Goal: Information Seeking & Learning: Learn about a topic

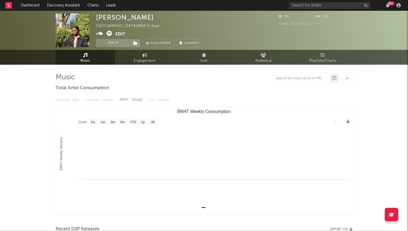
select select "1w"
click at [312, 3] on input "text" at bounding box center [329, 5] width 81 height 7
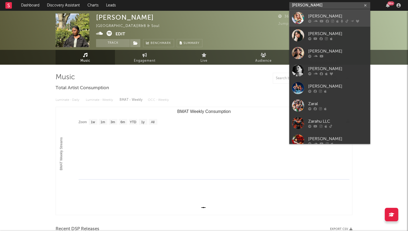
type input "zara l"
click at [323, 22] on icon at bounding box center [322, 20] width 4 height 3
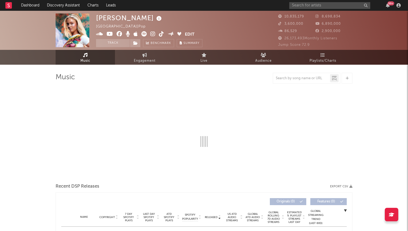
select select "6m"
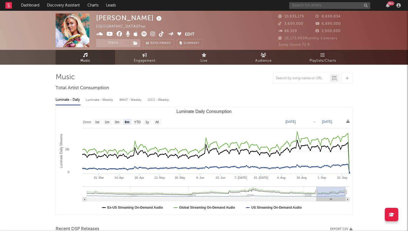
click at [308, 4] on input "text" at bounding box center [329, 5] width 81 height 7
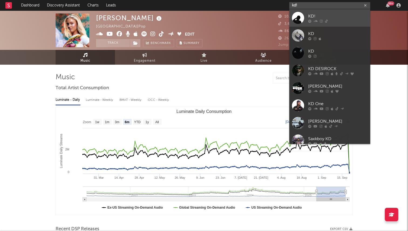
type input "kd!"
click at [317, 14] on div "KD!" at bounding box center [337, 16] width 59 height 6
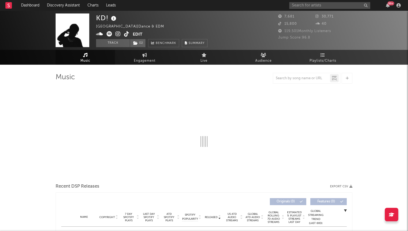
select select "1w"
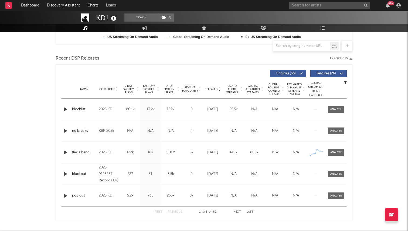
scroll to position [179, 0]
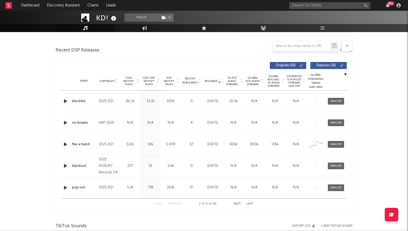
click at [65, 104] on icon "button" at bounding box center [66, 101] width 6 height 7
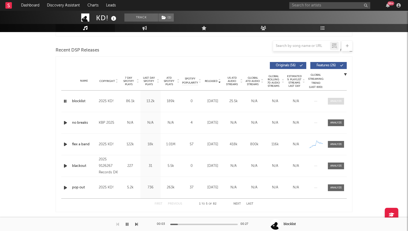
click at [339, 99] on div at bounding box center [336, 101] width 12 height 4
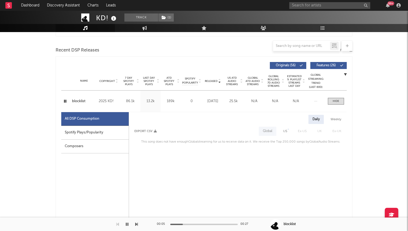
click at [284, 134] on div "US" at bounding box center [285, 131] width 4 height 6
select select "1w"
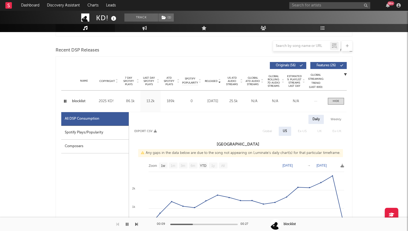
click at [334, 106] on div "Name blocklist Copyright 2025 KD! Label KD! Album Names blocklist Composer Name…" at bounding box center [204, 101] width 286 height 21
click at [334, 103] on div at bounding box center [336, 101] width 6 height 4
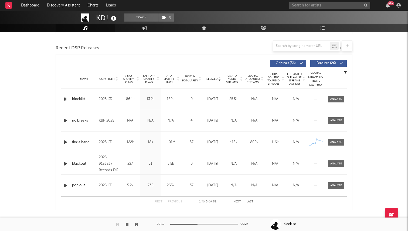
scroll to position [178, 0]
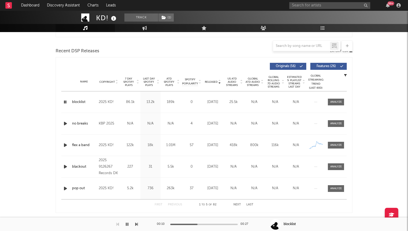
click at [311, 2] on div "99 +" at bounding box center [345, 5] width 113 height 11
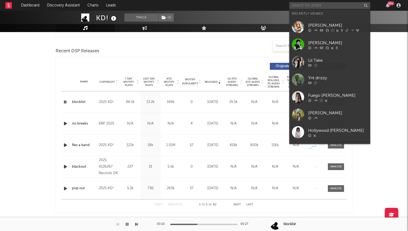
click at [310, 5] on input "text" at bounding box center [329, 5] width 81 height 7
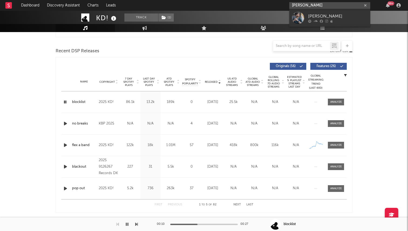
click at [319, 6] on input "carlo meglio" at bounding box center [329, 5] width 81 height 7
type input "c"
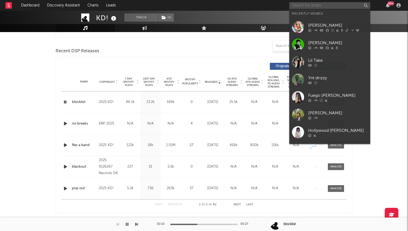
paste input "https://open.spotify.com/artist/6NA1Fn22VZoW1teGa7a3wl"
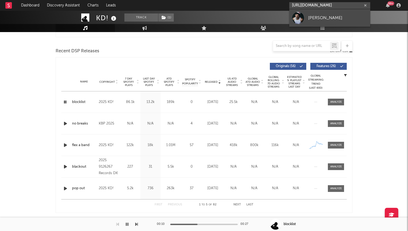
type input "https://open.spotify.com/artist/6NA1Fn22VZoW1teGa7a3wl"
click at [323, 18] on div "Carlo Meglio" at bounding box center [337, 18] width 59 height 6
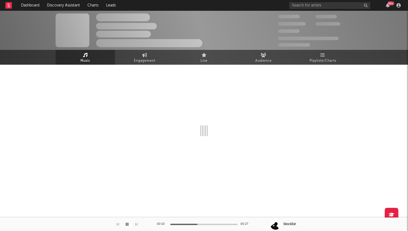
select select "1w"
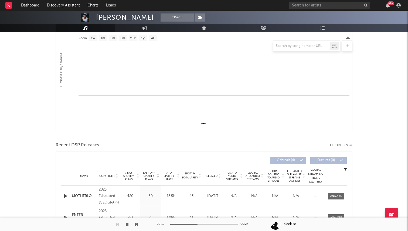
scroll to position [164, 0]
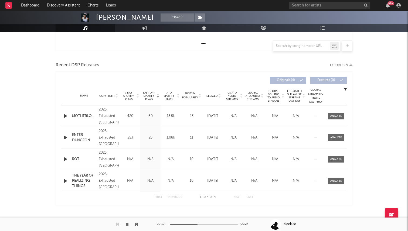
click at [210, 94] on span "Released" at bounding box center [211, 95] width 13 height 3
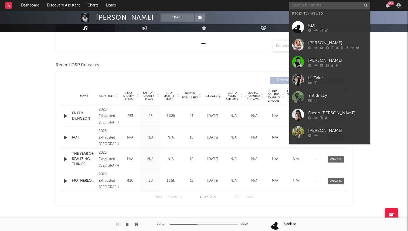
click at [320, 4] on input "text" at bounding box center [329, 5] width 81 height 7
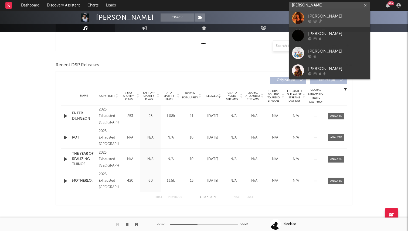
type input "lydia kenn"
click at [299, 25] on link "Lydia Kenny" at bounding box center [329, 18] width 81 height 18
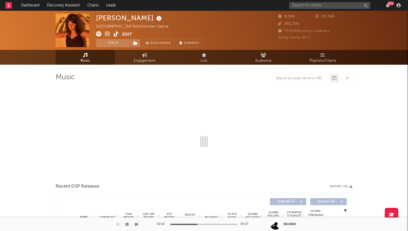
select select "1w"
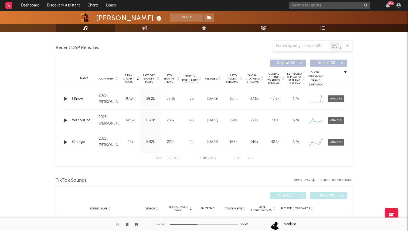
scroll to position [179, 0]
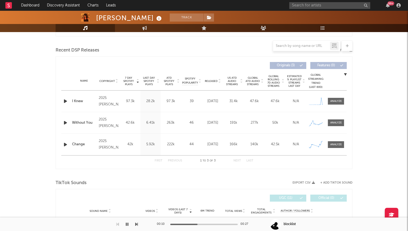
click at [211, 80] on span "Released" at bounding box center [211, 81] width 13 height 3
click at [336, 101] on div at bounding box center [336, 101] width 12 height 4
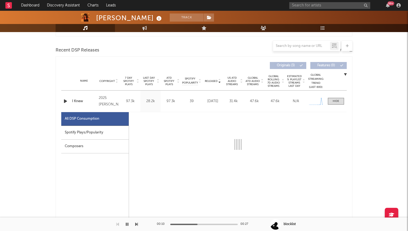
select select "1w"
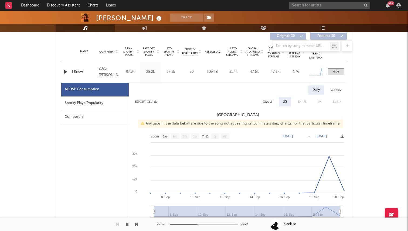
scroll to position [217, 0]
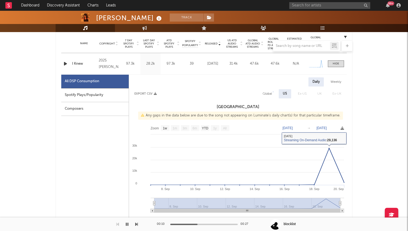
click at [271, 94] on div "Global" at bounding box center [267, 94] width 9 height 6
select select "1w"
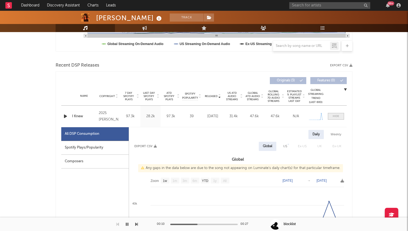
click at [334, 117] on div at bounding box center [336, 116] width 6 height 4
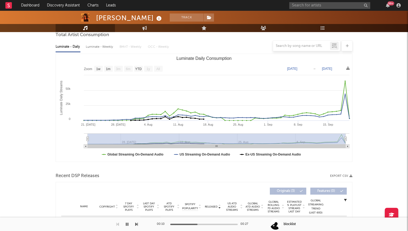
scroll to position [0, 0]
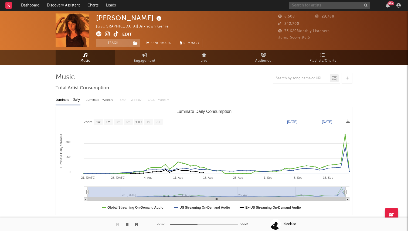
click at [300, 5] on input "text" at bounding box center [329, 5] width 81 height 7
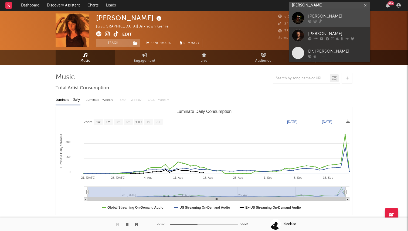
type input "davis cook"
click at [328, 21] on div at bounding box center [337, 20] width 59 height 3
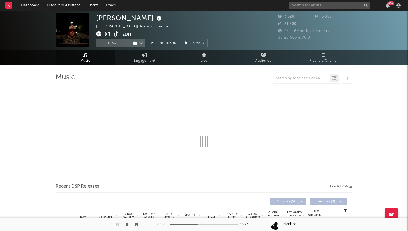
select select "1w"
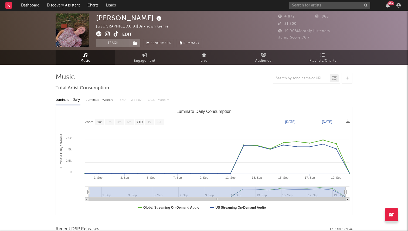
select select "1w"
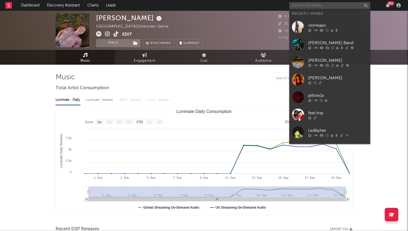
click at [296, 4] on input "text" at bounding box center [329, 5] width 81 height 7
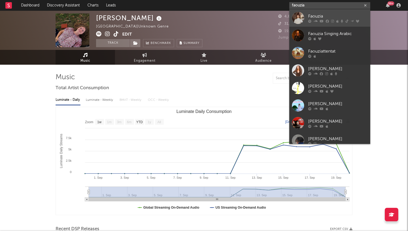
type input "faouzia"
click at [307, 18] on link "Faouzia" at bounding box center [329, 18] width 81 height 18
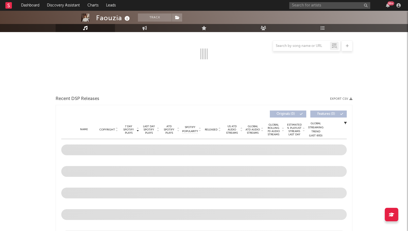
scroll to position [106, 0]
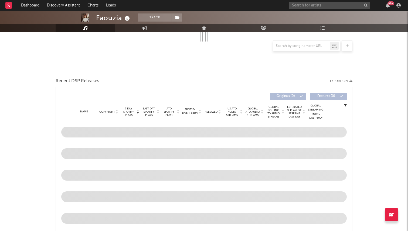
click at [216, 112] on span "Released" at bounding box center [211, 111] width 13 height 3
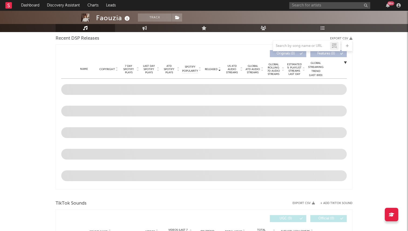
select select "6m"
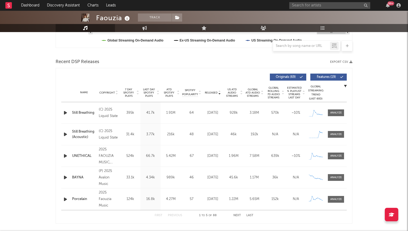
scroll to position [146, 0]
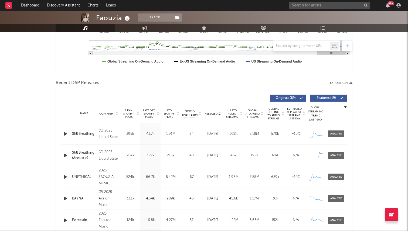
click at [130, 114] on span "7 Day Spotify Plays" at bounding box center [128, 114] width 14 height 10
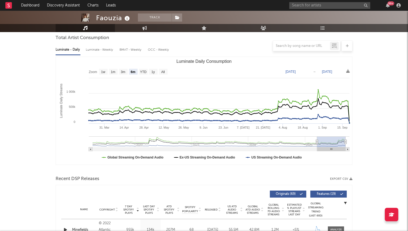
scroll to position [0, 0]
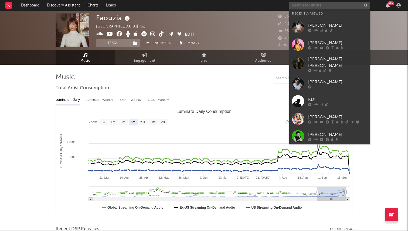
click at [310, 5] on input "text" at bounding box center [329, 5] width 81 height 7
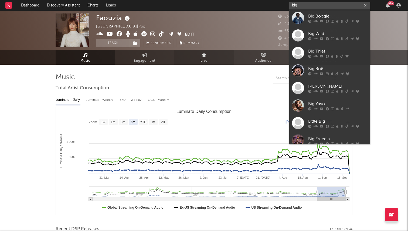
type input "big"
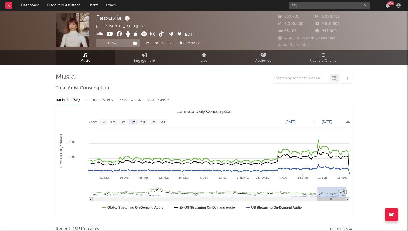
click at [213, 82] on div at bounding box center [204, 78] width 297 height 11
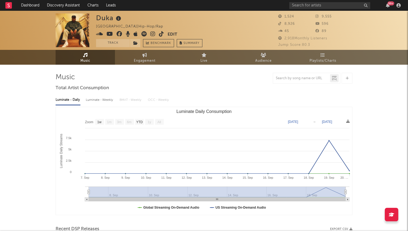
select select "1w"
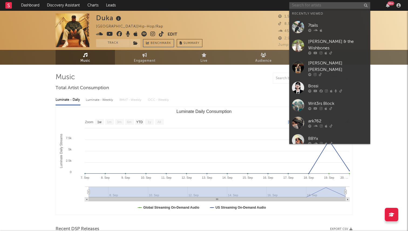
click at [313, 5] on input "text" at bounding box center [329, 5] width 81 height 7
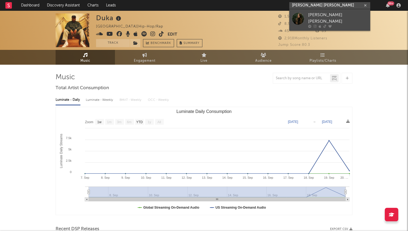
type input "renee christine"
click at [330, 14] on div "[PERSON_NAME] [PERSON_NAME]" at bounding box center [337, 18] width 59 height 13
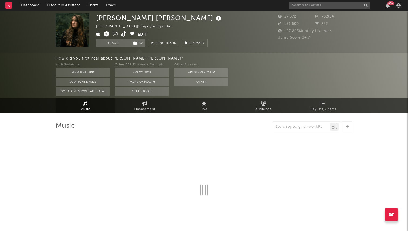
select select "1w"
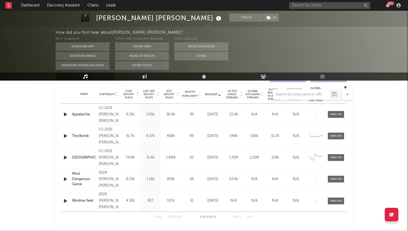
scroll to position [213, 0]
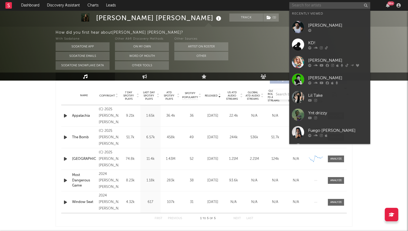
click at [295, 5] on input "text" at bounding box center [329, 5] width 81 height 7
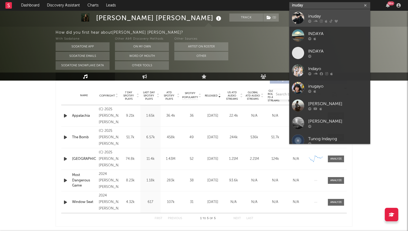
type input "inuday"
click at [333, 11] on link "inuday" at bounding box center [329, 18] width 81 height 18
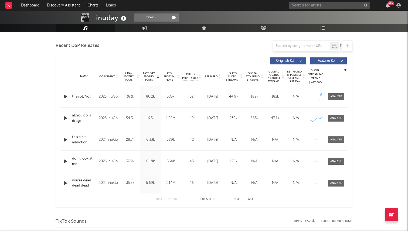
scroll to position [184, 0]
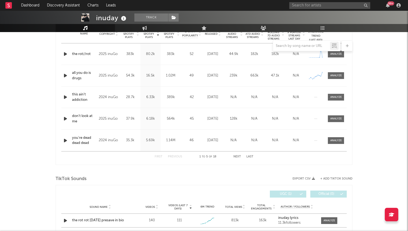
select select "6m"
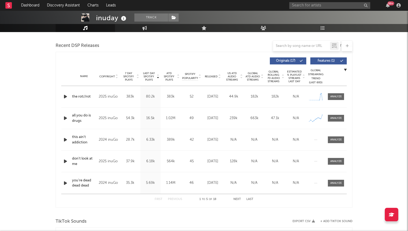
click at [214, 73] on div "Name Copyright Label Album Names Composer Names 7 Day Spotify Plays Last Day Sp…" at bounding box center [204, 76] width 286 height 19
click at [214, 74] on div "Name Copyright Label Album Names Composer Names 7 Day Spotify Plays Last Day Sp…" at bounding box center [204, 76] width 286 height 19
click at [334, 99] on span at bounding box center [336, 96] width 16 height 7
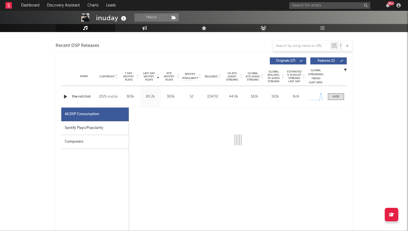
select select "1w"
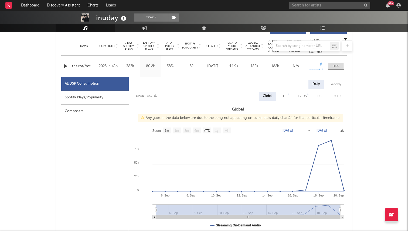
scroll to position [221, 0]
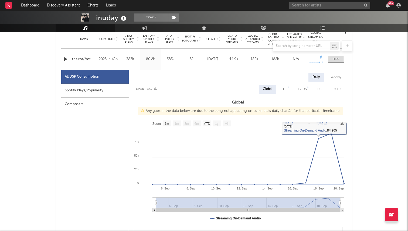
click at [286, 92] on div "US" at bounding box center [285, 89] width 4 height 6
select select "1w"
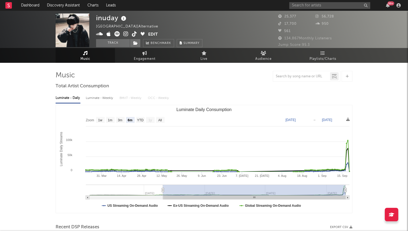
scroll to position [0, 0]
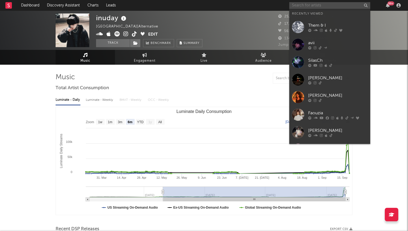
click at [302, 7] on input "text" at bounding box center [329, 5] width 81 height 7
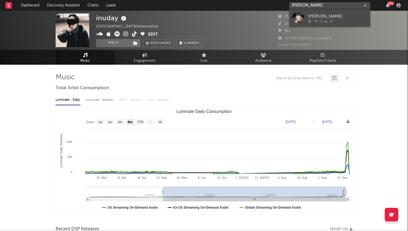
type input "alanis yuki"
click at [326, 18] on div "Alanis Yuki" at bounding box center [337, 16] width 59 height 6
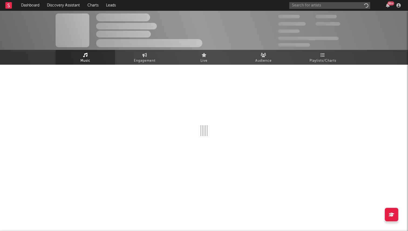
click at [326, 18] on span "100,000" at bounding box center [326, 17] width 21 height 4
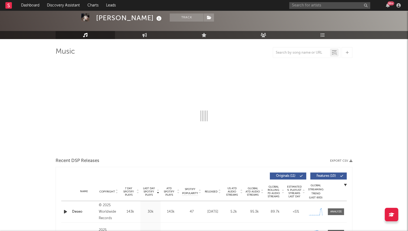
select select "1w"
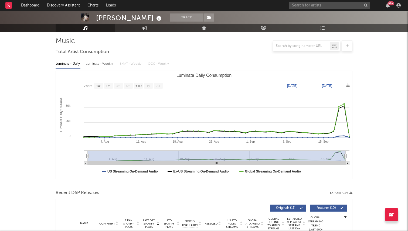
scroll to position [31, 0]
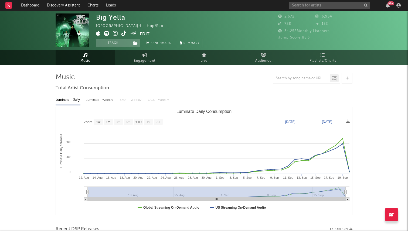
select select "1w"
click at [303, 4] on input "text" at bounding box center [329, 5] width 81 height 7
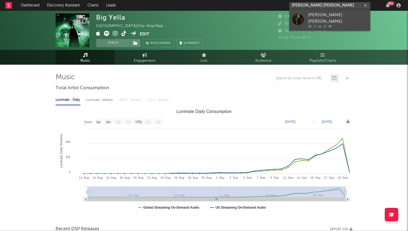
type input "renee christine"
click at [302, 23] on div at bounding box center [298, 20] width 12 height 15
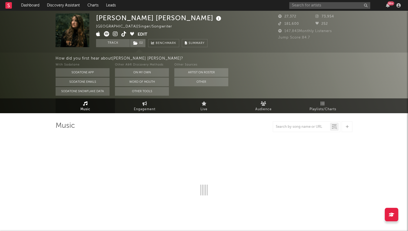
select select "1w"
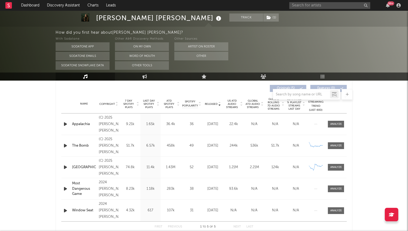
scroll to position [207, 0]
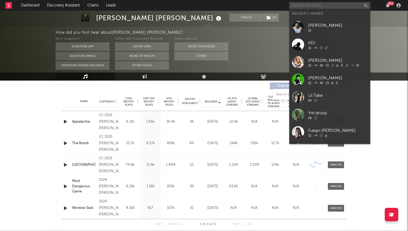
click at [333, 5] on input "text" at bounding box center [329, 5] width 81 height 7
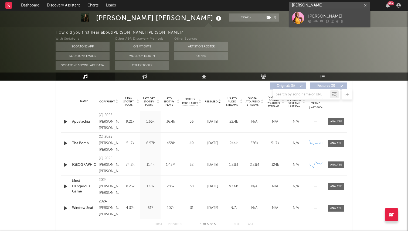
type input "horace gold"
click at [334, 13] on div "[PERSON_NAME]" at bounding box center [337, 16] width 59 height 6
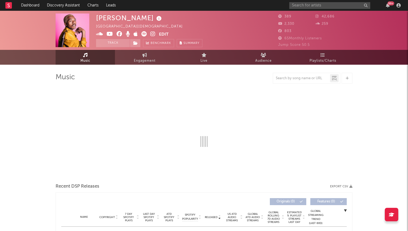
select select "1w"
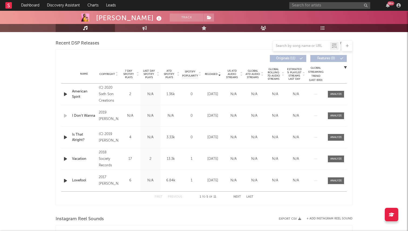
scroll to position [192, 0]
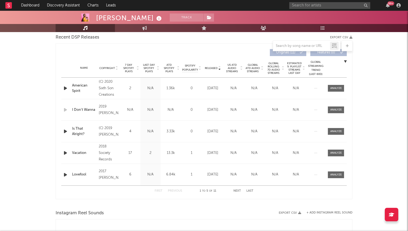
click at [135, 69] on span "7 Day Spotify Plays" at bounding box center [128, 68] width 14 height 10
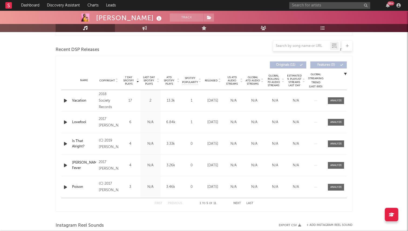
scroll to position [163, 0]
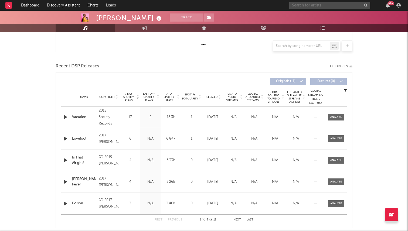
click at [307, 3] on input "text" at bounding box center [329, 5] width 81 height 7
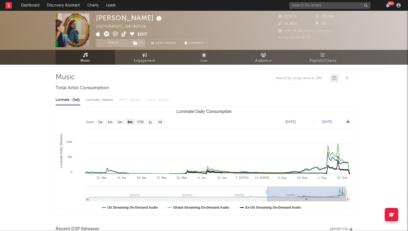
select select "6m"
select select "1w"
click at [312, 5] on input "text" at bounding box center [329, 5] width 81 height 7
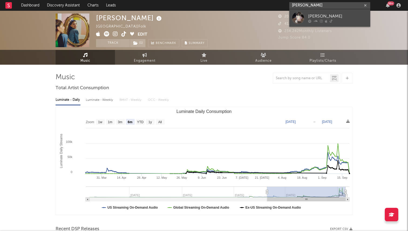
type input "[PERSON_NAME]"
click at [312, 14] on div "Alanis Yuki" at bounding box center [337, 16] width 59 height 6
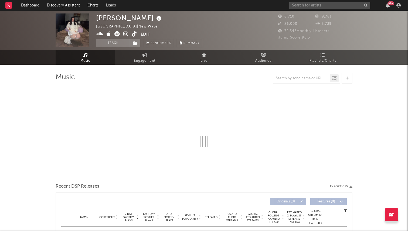
select select "1w"
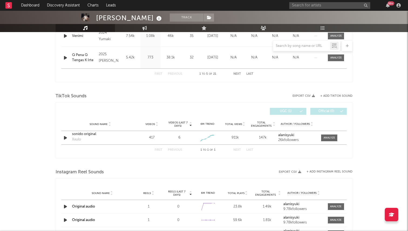
scroll to position [309, 0]
click at [65, 137] on icon "button" at bounding box center [66, 138] width 6 height 7
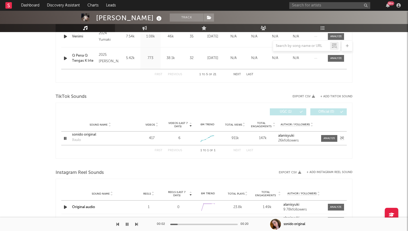
click at [66, 137] on icon "button" at bounding box center [65, 138] width 5 height 7
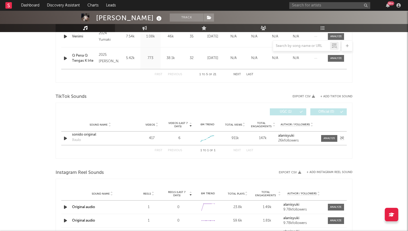
click at [66, 137] on icon "button" at bounding box center [66, 138] width 6 height 7
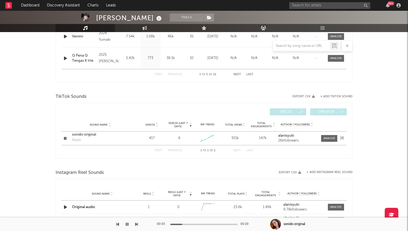
click at [66, 137] on icon "button" at bounding box center [65, 138] width 5 height 7
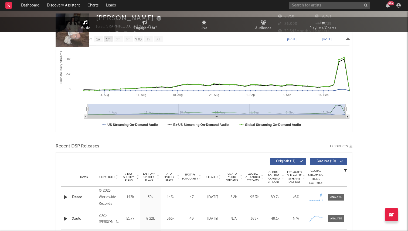
scroll to position [0, 0]
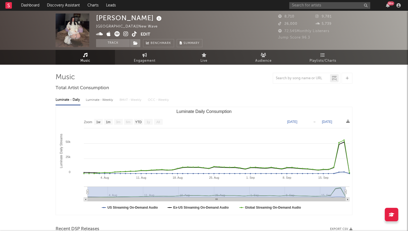
click at [135, 34] on icon at bounding box center [134, 33] width 5 height 5
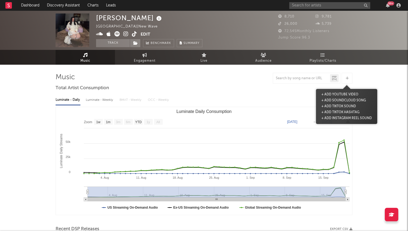
click at [349, 75] on div at bounding box center [347, 78] width 11 height 11
click at [330, 106] on button "+ Add TikTok Sound" at bounding box center [338, 107] width 37 height 6
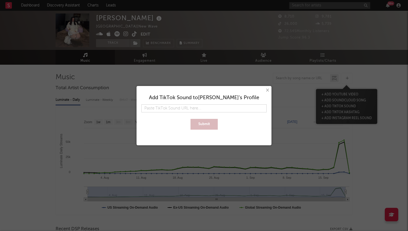
type input "https://www.tiktok.com/music/Deseo-7547756135182731281"
click at [191, 119] on button "Submit" at bounding box center [204, 124] width 27 height 11
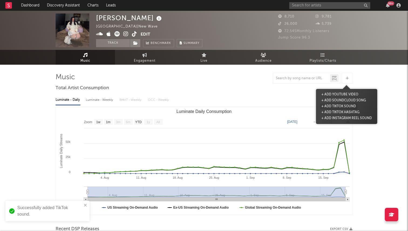
click at [334, 105] on button "+ Add TikTok Sound" at bounding box center [338, 107] width 37 height 6
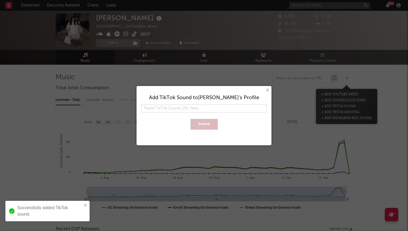
type input "https://www.tiktok.com/music/deseo-by-alanis-yuki-7538788026693077776"
click at [191, 119] on button "Submit" at bounding box center [204, 124] width 27 height 11
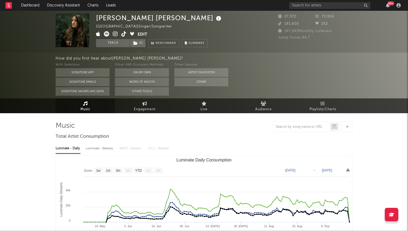
select select "1w"
click at [306, 9] on div "99 +" at bounding box center [345, 5] width 113 height 11
click at [315, 5] on input "text" at bounding box center [329, 5] width 81 height 7
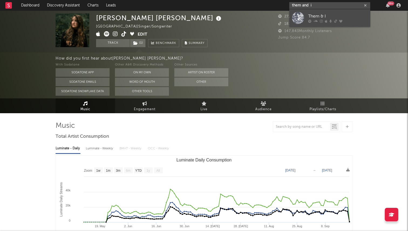
type input "them and i"
click at [312, 12] on link "Them & I" at bounding box center [329, 18] width 81 height 18
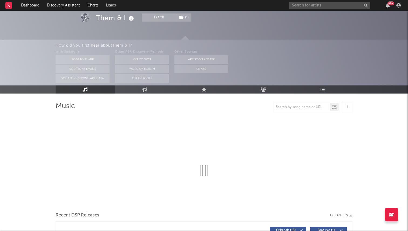
select select "6m"
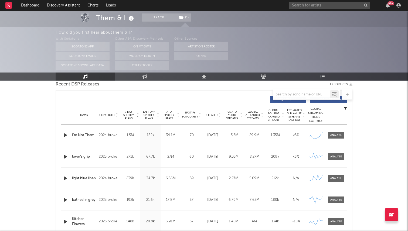
scroll to position [186, 0]
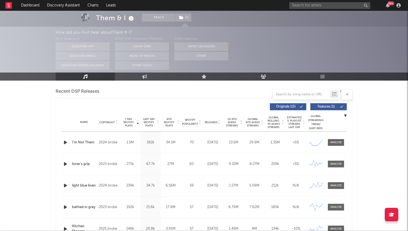
click at [212, 122] on span "Released" at bounding box center [211, 122] width 13 height 3
click at [146, 123] on span "Last Day Spotify Plays" at bounding box center [149, 123] width 14 height 10
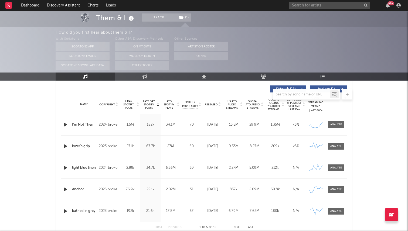
scroll to position [215, 0]
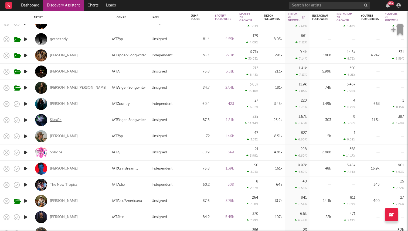
click at [58, 121] on div "SilasCh" at bounding box center [56, 120] width 12 height 5
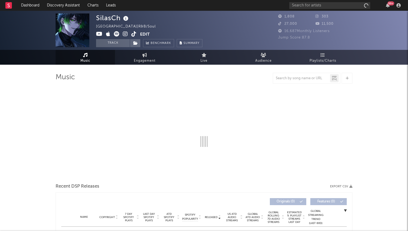
scroll to position [14, 0]
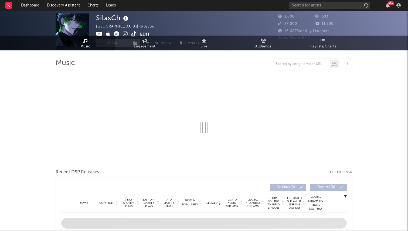
select select "1w"
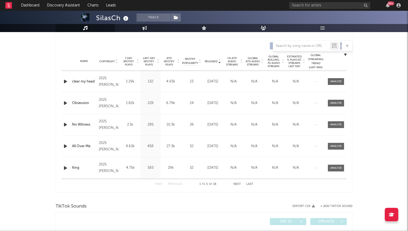
scroll to position [199, 0]
click at [129, 60] on span "7 Day Spotify Plays" at bounding box center [128, 61] width 14 height 10
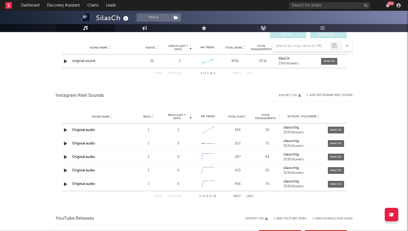
scroll to position [420, 0]
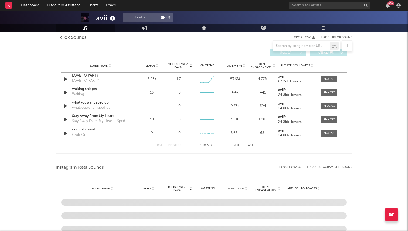
select select "1w"
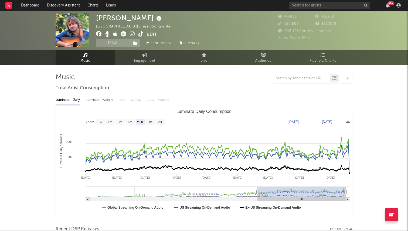
select select "YTD"
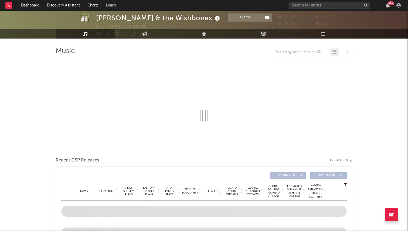
select select "6m"
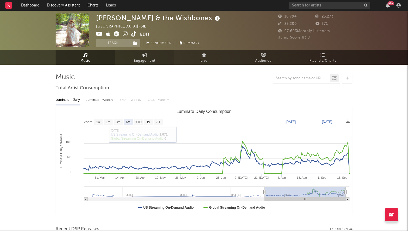
click at [143, 59] on span "Engagement" at bounding box center [145, 61] width 22 height 6
select select "1w"
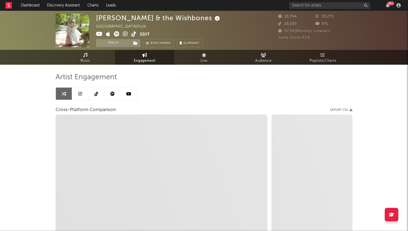
click at [98, 91] on link at bounding box center [96, 94] width 16 height 12
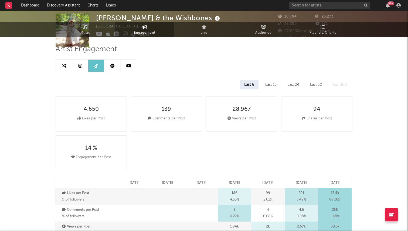
select select "6m"
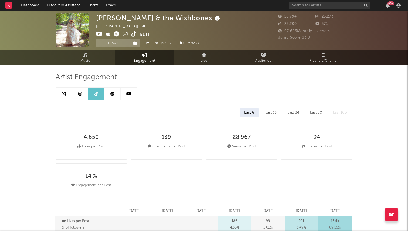
click at [94, 59] on link "Music" at bounding box center [85, 57] width 59 height 15
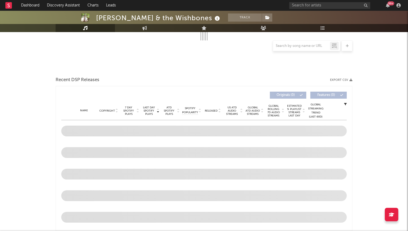
select select "6m"
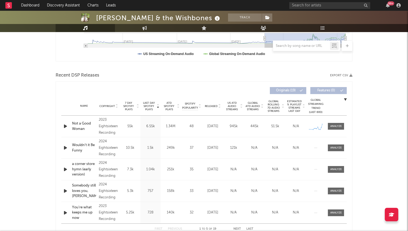
scroll to position [154, 0]
click at [214, 104] on div "Released" at bounding box center [213, 106] width 18 height 4
click at [127, 107] on span "7 Day Spotify Plays" at bounding box center [128, 106] width 14 height 10
click at [340, 126] on div at bounding box center [336, 126] width 12 height 4
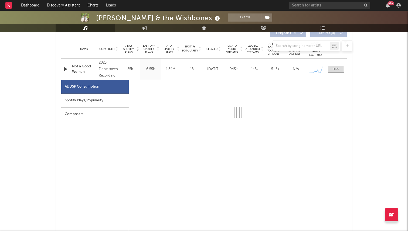
scroll to position [233, 0]
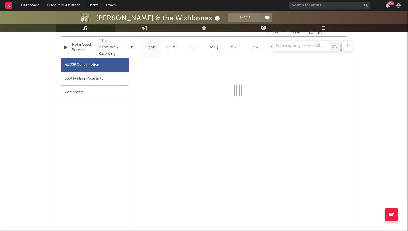
select select "6m"
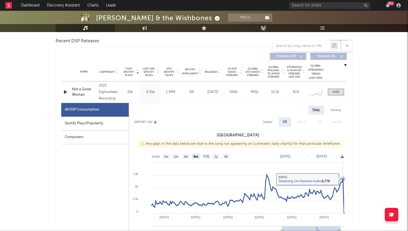
scroll to position [176, 0]
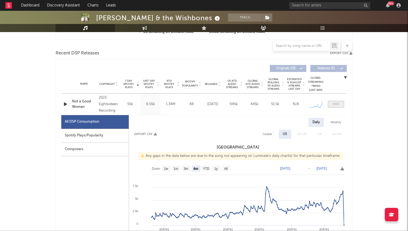
click at [337, 103] on div at bounding box center [336, 104] width 6 height 4
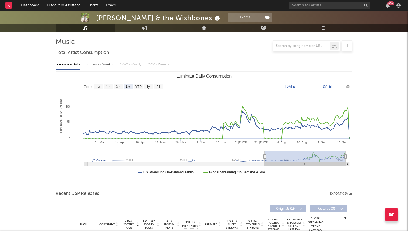
scroll to position [0, 0]
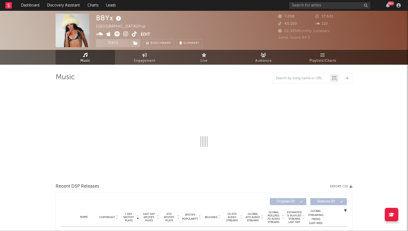
select select "6m"
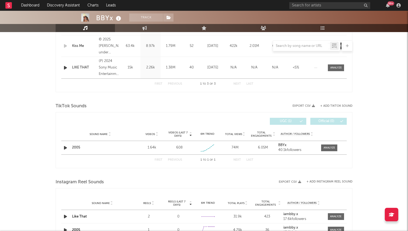
scroll to position [262, 0]
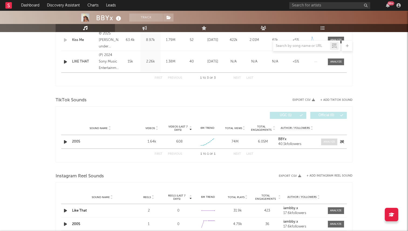
click at [327, 141] on div at bounding box center [330, 142] width 12 height 4
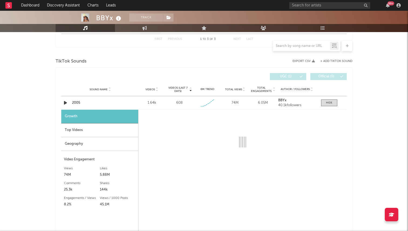
scroll to position [303, 0]
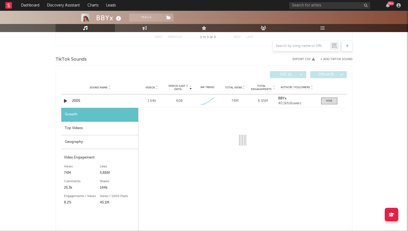
select select "1w"
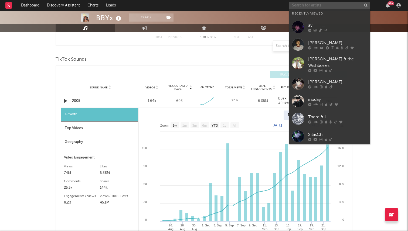
click at [319, 6] on input "text" at bounding box center [329, 5] width 81 height 7
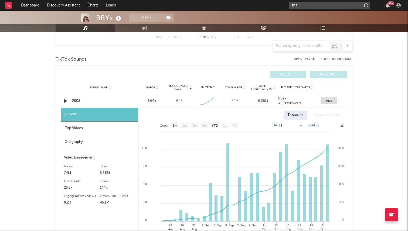
type input "m"
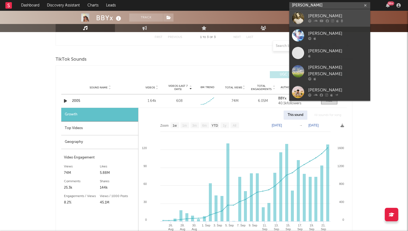
type input "brett james"
click at [346, 18] on div "Brett James" at bounding box center [337, 16] width 59 height 6
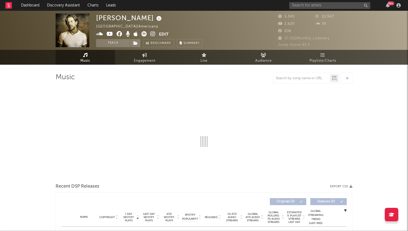
select select "6m"
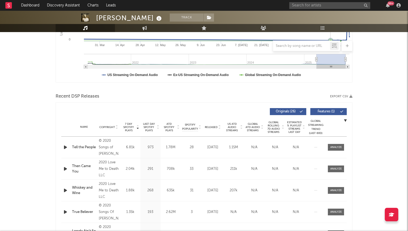
scroll to position [211, 0]
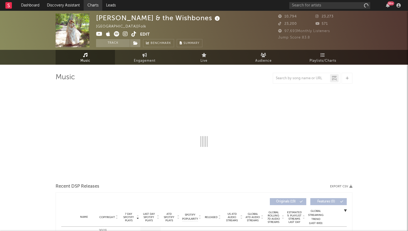
select select "6m"
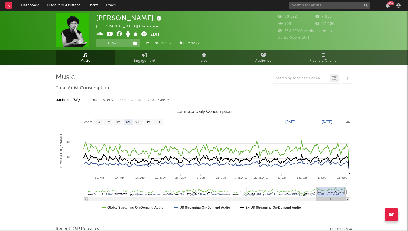
select select "6m"
click at [326, 9] on input "text" at bounding box center [329, 5] width 81 height 7
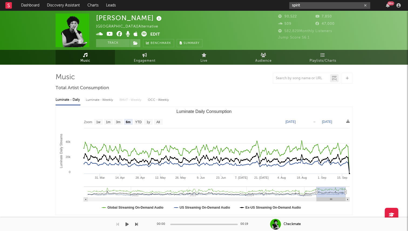
type input "spirit"
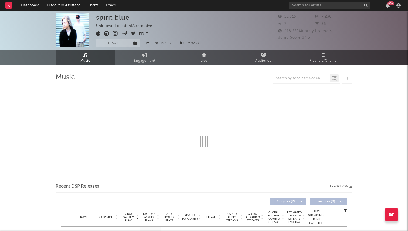
click at [107, 33] on icon at bounding box center [106, 33] width 5 height 5
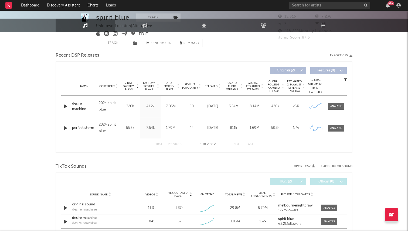
scroll to position [191, 0]
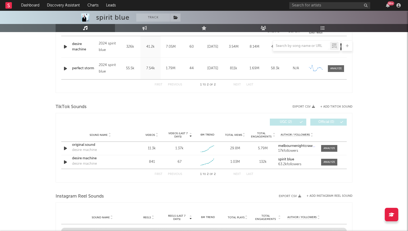
click at [69, 48] on div at bounding box center [204, 45] width 297 height 11
click at [63, 47] on div at bounding box center [204, 45] width 297 height 11
click at [67, 46] on div at bounding box center [204, 45] width 297 height 11
click at [65, 46] on div at bounding box center [204, 45] width 297 height 11
click at [65, 68] on icon "button" at bounding box center [66, 68] width 6 height 7
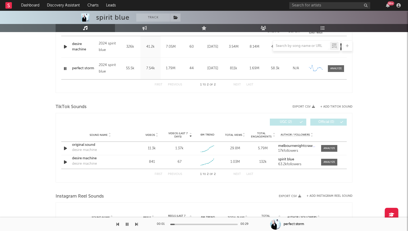
click at [199, 225] on div "00:01 00:29" at bounding box center [204, 224] width 94 height 13
click at [66, 69] on icon "button" at bounding box center [65, 68] width 5 height 7
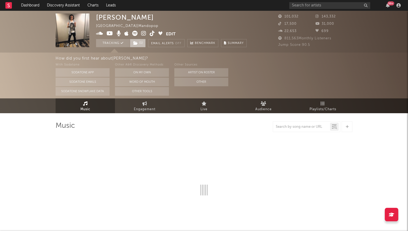
click at [136, 42] on icon at bounding box center [135, 43] width 5 height 4
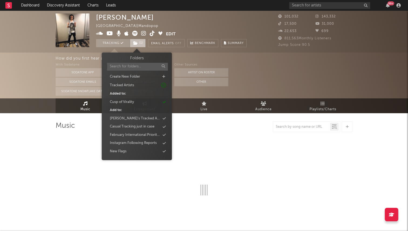
click at [138, 42] on span "( 1 )" at bounding box center [138, 43] width 16 height 8
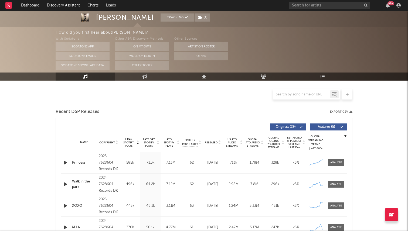
scroll to position [128, 0]
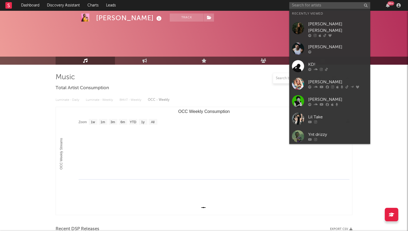
select select "1w"
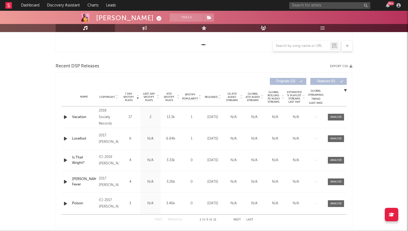
click at [238, 44] on div at bounding box center [204, 45] width 297 height 11
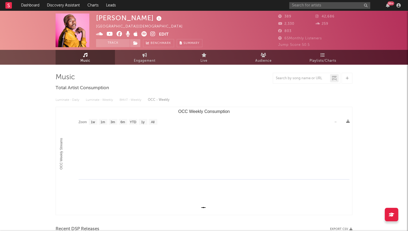
click at [152, 34] on icon at bounding box center [152, 33] width 5 height 5
click at [310, 5] on input "text" at bounding box center [329, 5] width 81 height 7
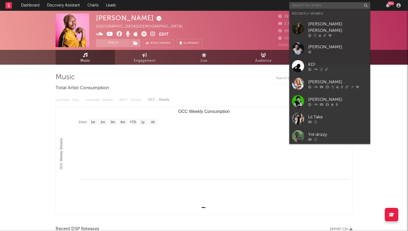
paste input "https://www.tiktok.com/@gabriellachord"
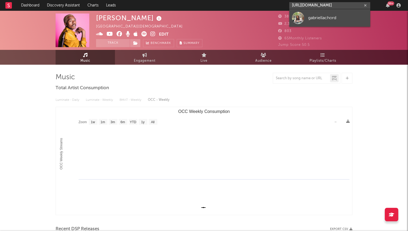
type input "https://www.tiktok.com/@gabriellachord"
click at [312, 15] on div "gabriellachord" at bounding box center [337, 18] width 59 height 6
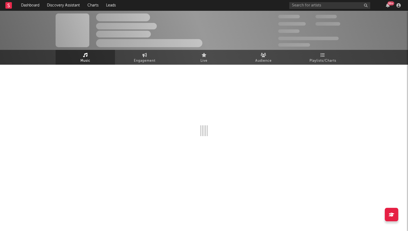
select select "1w"
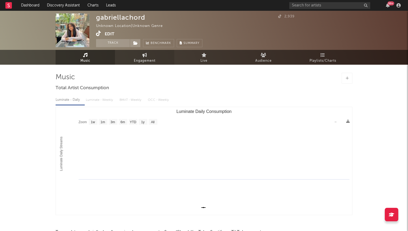
click at [140, 60] on span "Engagement" at bounding box center [145, 61] width 22 height 6
select select "1w"
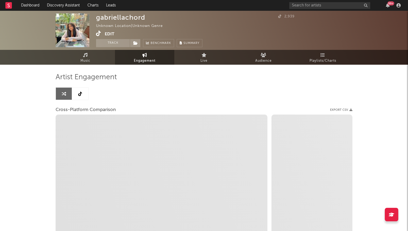
select select "1m"
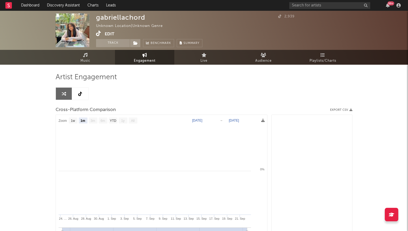
click at [81, 96] on link at bounding box center [80, 94] width 16 height 12
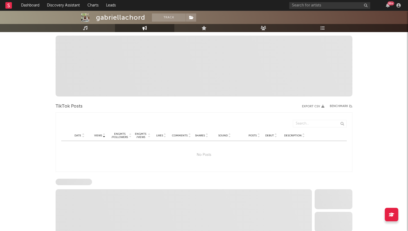
select select "1w"
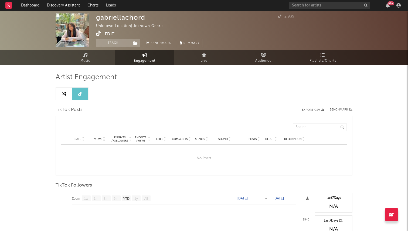
click at [62, 92] on icon at bounding box center [64, 94] width 4 height 4
select select "1m"
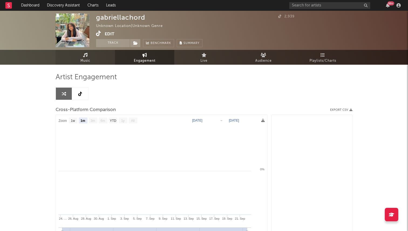
click at [106, 56] on link "Music" at bounding box center [85, 57] width 59 height 15
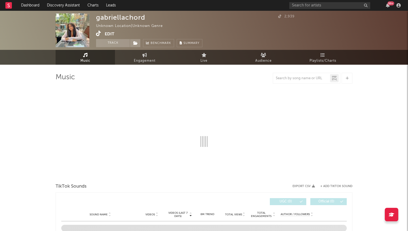
select select "1w"
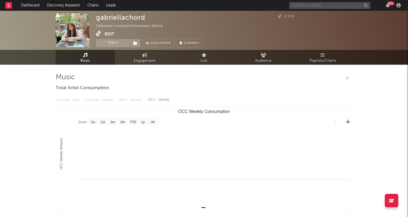
click at [317, 5] on input "text" at bounding box center [329, 5] width 81 height 7
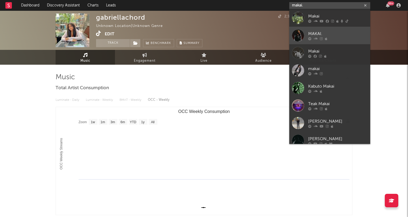
type input "makai."
click at [321, 32] on div "MAKAI." at bounding box center [337, 34] width 59 height 6
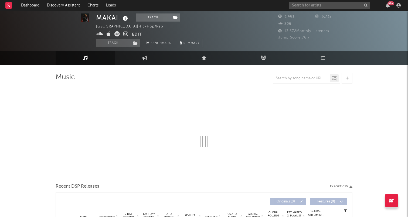
scroll to position [2, 0]
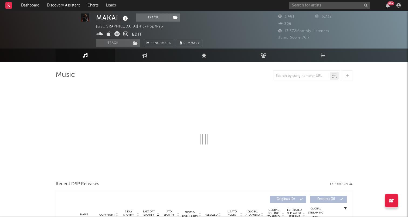
select select "1w"
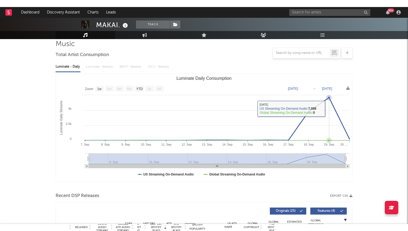
scroll to position [44, 0]
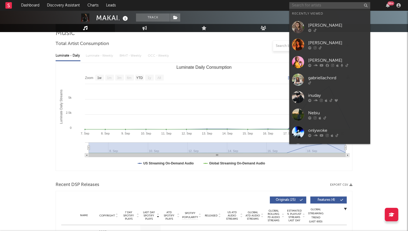
click at [312, 5] on input "text" at bounding box center [329, 5] width 81 height 7
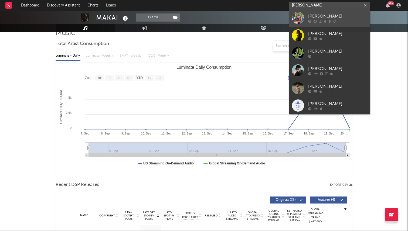
type input "joe jordan"
click at [314, 19] on div "Joe Jordan" at bounding box center [337, 16] width 59 height 6
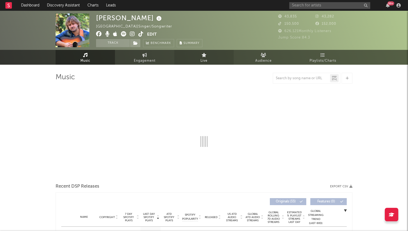
select select "6m"
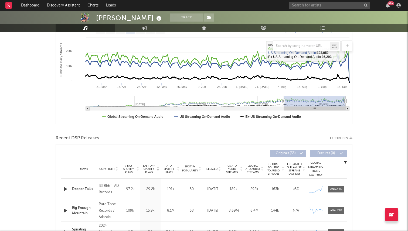
scroll to position [122, 0]
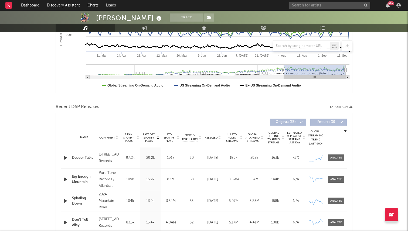
click at [336, 164] on div "Name Deeper Talks Copyright 2025 Mountain Road Records Label Mountain Road Reco…" at bounding box center [204, 157] width 286 height 21
click at [336, 158] on div at bounding box center [336, 158] width 12 height 4
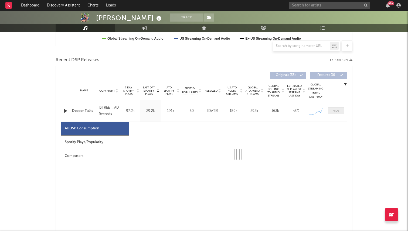
scroll to position [184, 0]
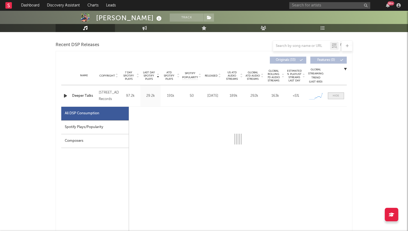
select select "1w"
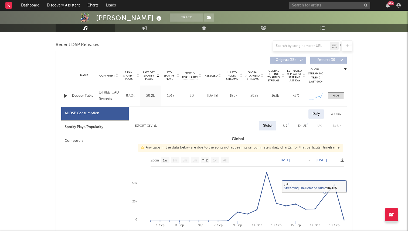
click at [286, 125] on div "US" at bounding box center [285, 126] width 4 height 6
select select "1w"
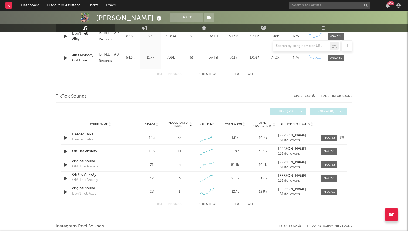
scroll to position [569, 0]
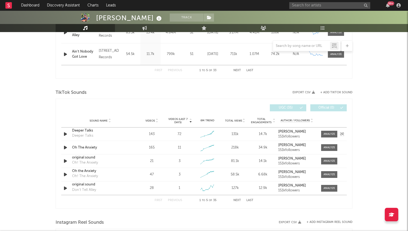
click at [320, 134] on div at bounding box center [328, 134] width 19 height 7
click at [325, 134] on div at bounding box center [330, 134] width 12 height 4
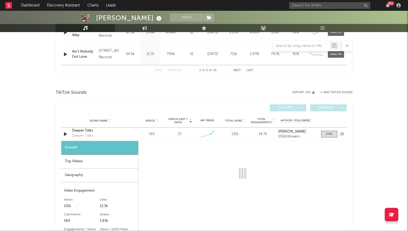
scroll to position [566, 0]
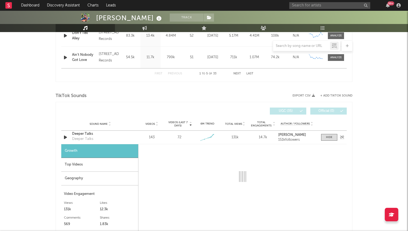
select select "1w"
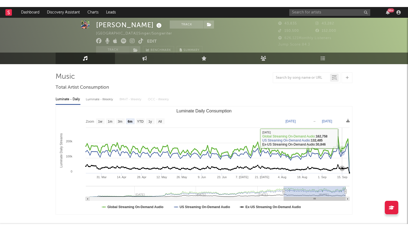
scroll to position [0, 0]
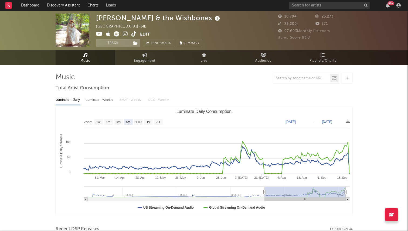
select select "6m"
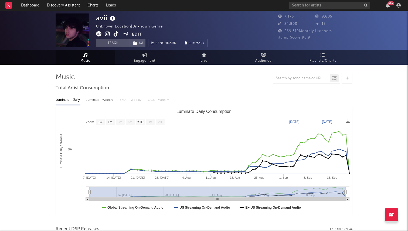
select select "1w"
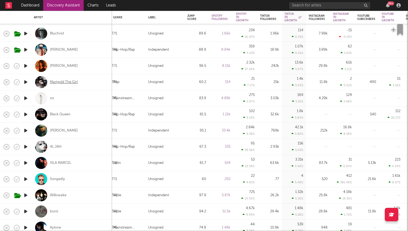
click at [61, 81] on div "Marigold The Girl" at bounding box center [64, 82] width 28 height 5
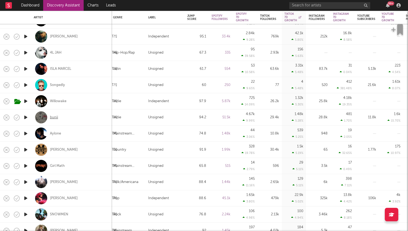
click at [51, 117] on div "bunii" at bounding box center [54, 117] width 8 height 5
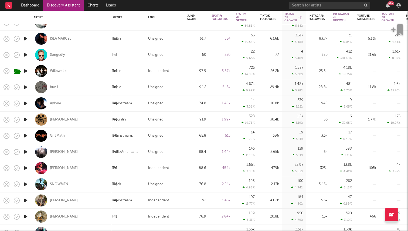
click at [58, 153] on div "[PERSON_NAME]" at bounding box center [64, 152] width 28 height 5
click at [317, 6] on input "text" at bounding box center [329, 5] width 81 height 7
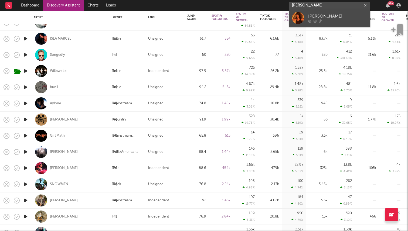
type input "[PERSON_NAME]"
click at [305, 13] on link "[PERSON_NAME]" at bounding box center [329, 18] width 81 height 18
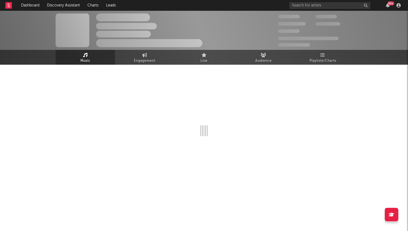
select select "1w"
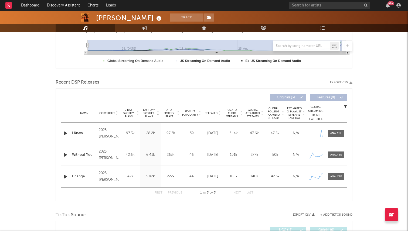
scroll to position [168, 0]
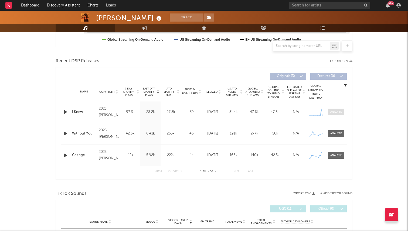
click at [336, 111] on div at bounding box center [336, 112] width 12 height 4
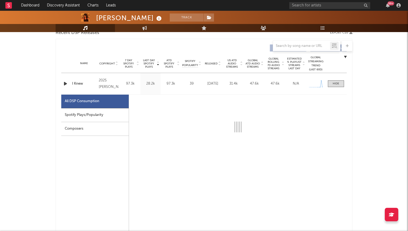
select select "1w"
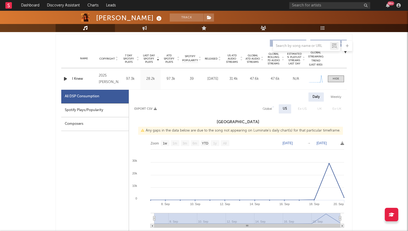
scroll to position [203, 0]
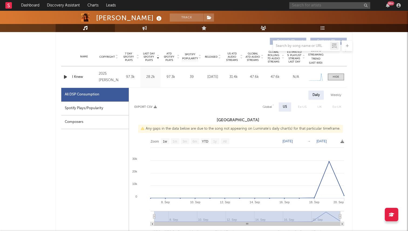
click at [308, 6] on input "text" at bounding box center [329, 5] width 81 height 7
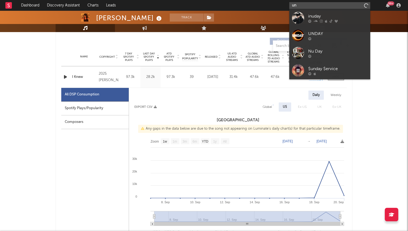
type input "u"
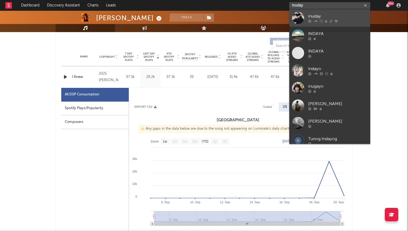
type input "inuday"
click at [292, 13] on div at bounding box center [298, 18] width 12 height 12
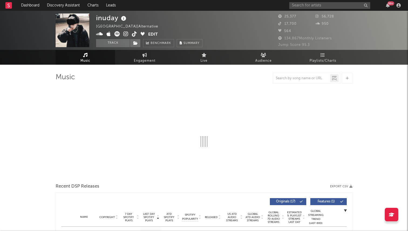
select select "6m"
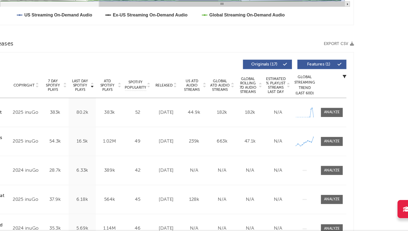
scroll to position [137, 0]
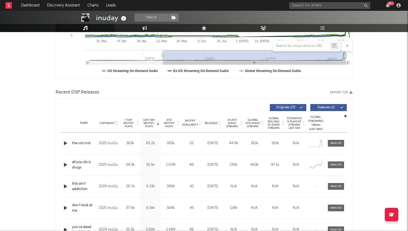
click at [332, 139] on div "Name the rot//rot Copyright 2025 inuGo Label inuGo Album Names the rot//rot Com…" at bounding box center [204, 143] width 286 height 21
click at [332, 141] on span at bounding box center [336, 143] width 16 height 7
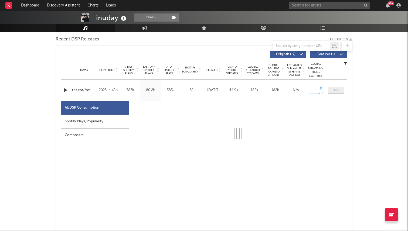
select select "1w"
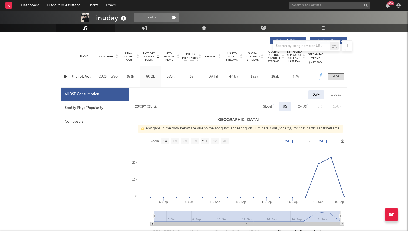
scroll to position [206, 0]
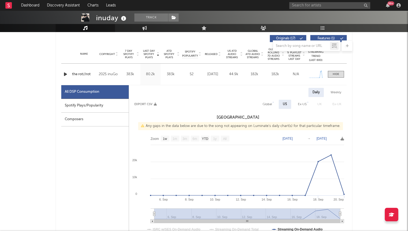
click at [265, 102] on div "Global" at bounding box center [267, 104] width 9 height 6
select select "1w"
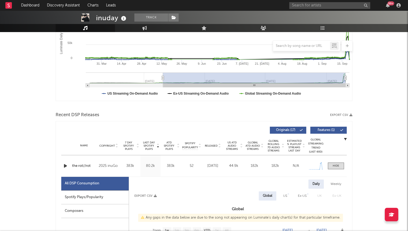
scroll to position [73, 0]
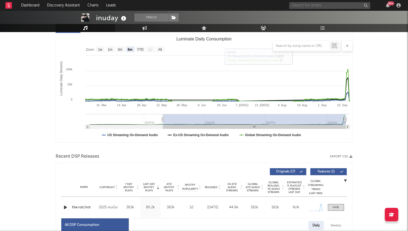
click at [301, 7] on input "text" at bounding box center [329, 5] width 81 height 7
type input "gabri"
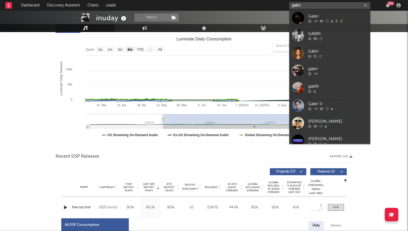
click at [305, 5] on input "gabri" at bounding box center [329, 5] width 81 height 7
drag, startPoint x: 305, startPoint y: 5, endPoint x: 279, endPoint y: 8, distance: 26.0
click at [279, 8] on nav "Dashboard Discovery Assistant Charts Leads gabri 99 +" at bounding box center [204, 5] width 408 height 11
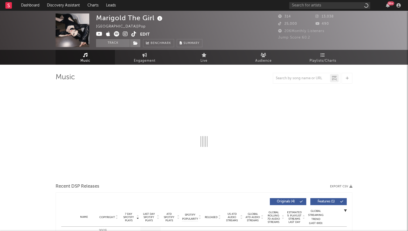
select select "6m"
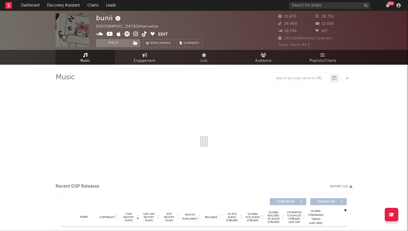
select select "6m"
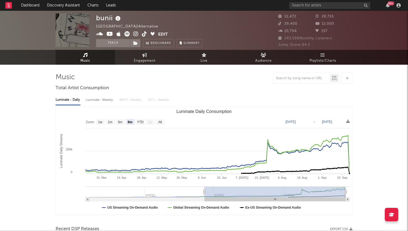
click at [144, 33] on icon at bounding box center [144, 33] width 5 height 5
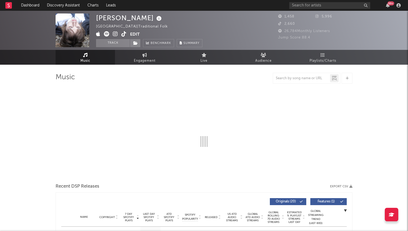
click at [120, 33] on span at bounding box center [113, 34] width 34 height 7
click at [124, 33] on icon at bounding box center [123, 33] width 5 height 5
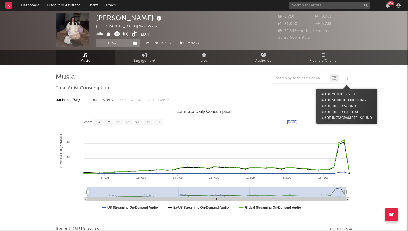
select select "1w"
click at [310, 3] on input "text" at bounding box center [329, 5] width 81 height 7
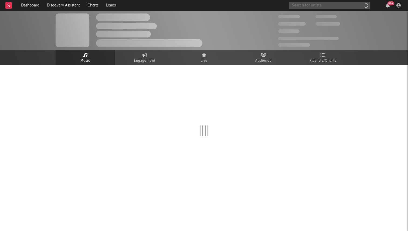
click at [314, 5] on input "text" at bounding box center [329, 5] width 81 height 7
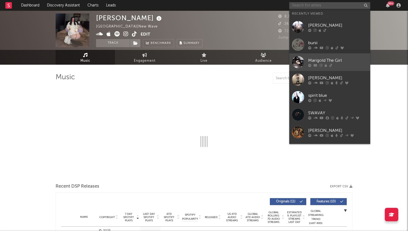
select select "1w"
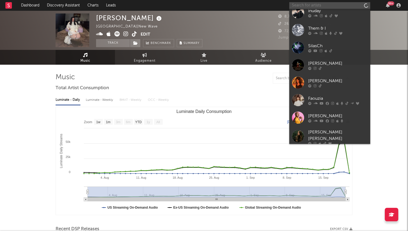
scroll to position [11, 0]
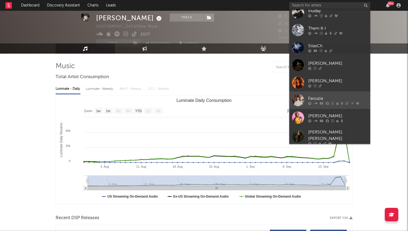
click at [327, 100] on div "Faouzia" at bounding box center [337, 98] width 59 height 6
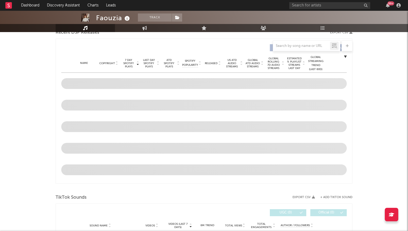
scroll to position [197, 0]
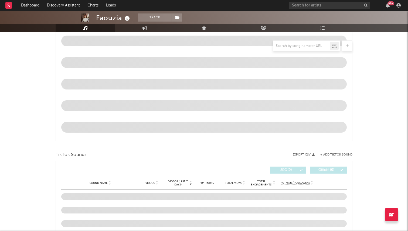
select select "6m"
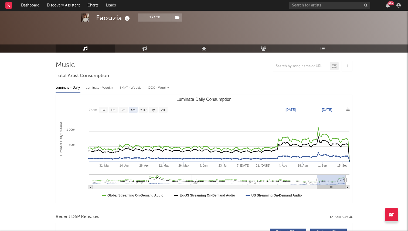
scroll to position [0, 0]
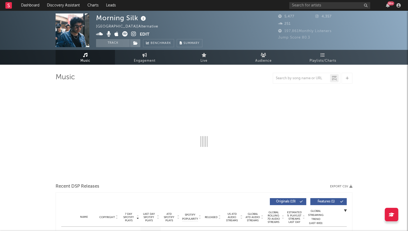
select select "6m"
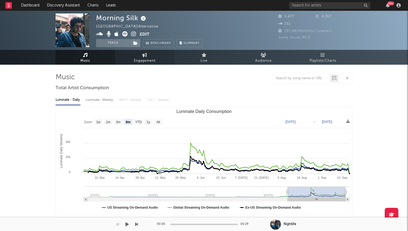
click at [138, 60] on span "Engagement" at bounding box center [145, 61] width 22 height 6
select select "1w"
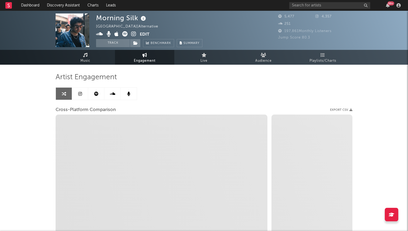
select select "1m"
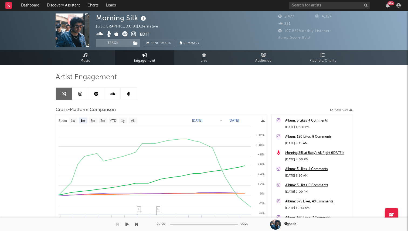
click at [91, 231] on div at bounding box center [69, 224] width 138 height 13
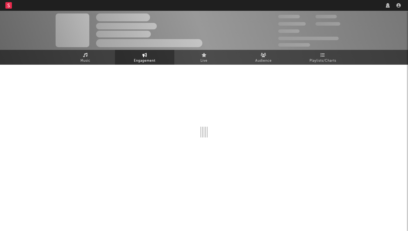
select select "1w"
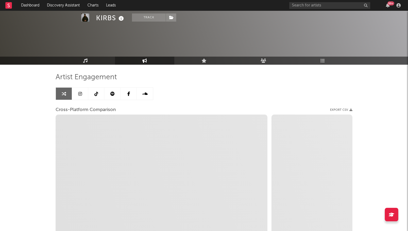
select select "1m"
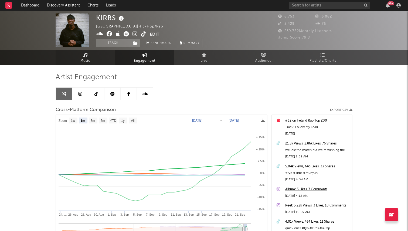
click at [96, 54] on link "Music" at bounding box center [85, 57] width 59 height 15
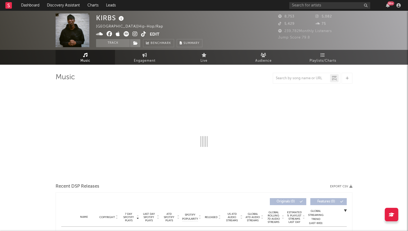
select select "6m"
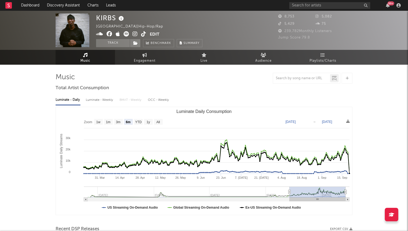
click at [142, 32] on icon at bounding box center [143, 33] width 5 height 5
click at [312, 6] on input "text" at bounding box center [329, 5] width 81 height 7
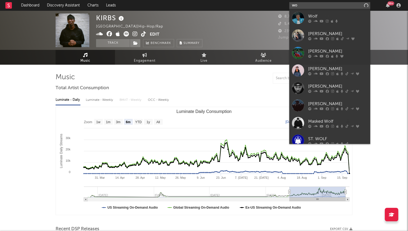
type input "w"
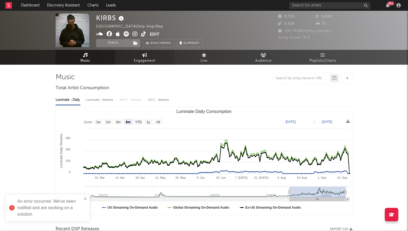
click at [129, 50] on link "Engagement" at bounding box center [144, 57] width 59 height 15
select select "1m"
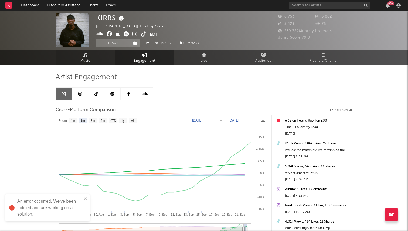
click at [93, 55] on link "Music" at bounding box center [85, 57] width 59 height 15
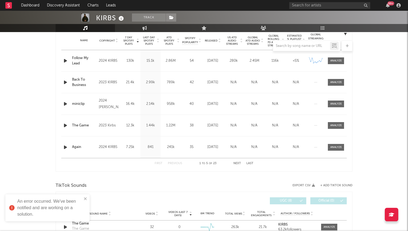
scroll to position [203, 0]
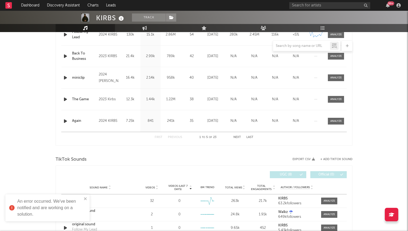
select select "6m"
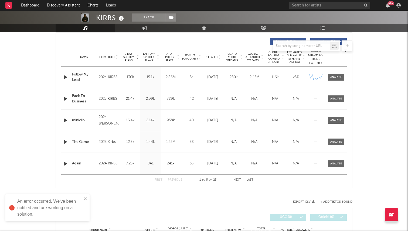
click at [65, 76] on icon "button" at bounding box center [66, 77] width 6 height 7
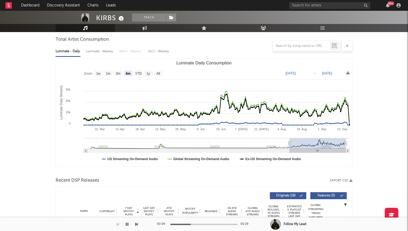
scroll to position [0, 0]
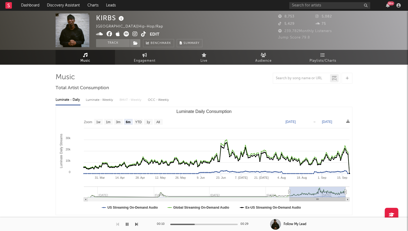
click at [144, 34] on icon at bounding box center [143, 33] width 5 height 5
click at [124, 34] on icon at bounding box center [126, 33] width 5 height 5
click at [319, 6] on input "text" at bounding box center [329, 5] width 81 height 7
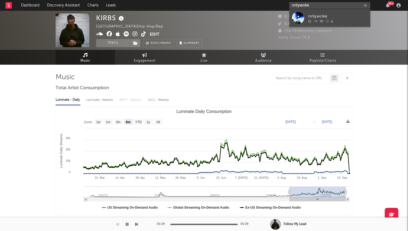
type input "onlywoke"
click at [299, 19] on div at bounding box center [298, 18] width 12 height 12
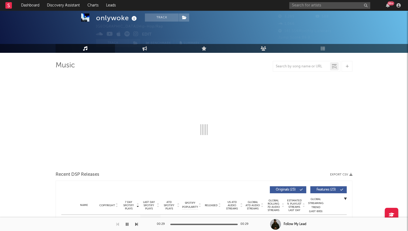
scroll to position [15, 0]
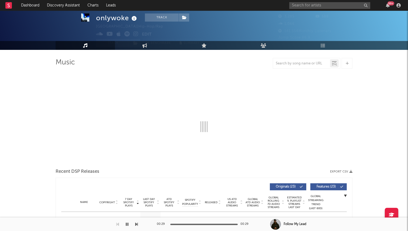
select select "1w"
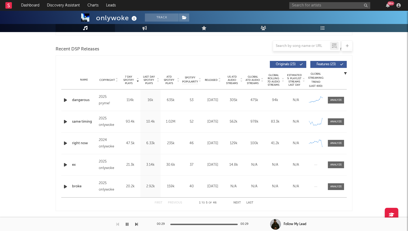
scroll to position [183, 0]
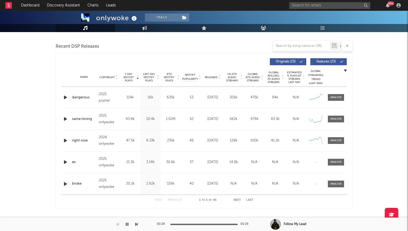
click at [65, 98] on icon "button" at bounding box center [66, 97] width 6 height 7
click at [65, 119] on icon "button" at bounding box center [66, 119] width 6 height 7
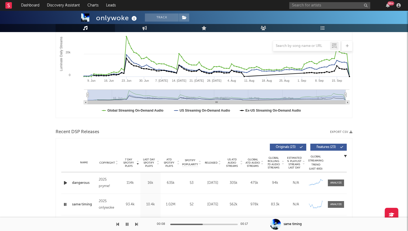
scroll to position [0, 0]
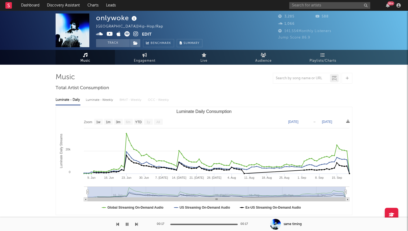
click at [150, 35] on button "Edit" at bounding box center [147, 34] width 10 height 7
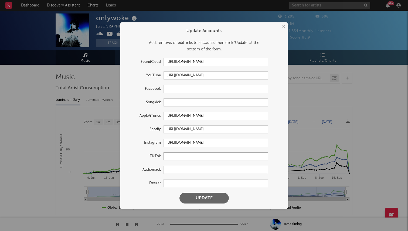
click at [177, 158] on input "text" at bounding box center [216, 157] width 104 height 8
paste input "https://www.tiktok.com/@onlywoke1"
click at [180, 193] on button "Update" at bounding box center [204, 198] width 49 height 11
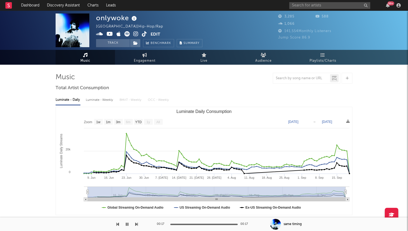
type input "https://www.tiktok.com/share/user/6904686596182066182"
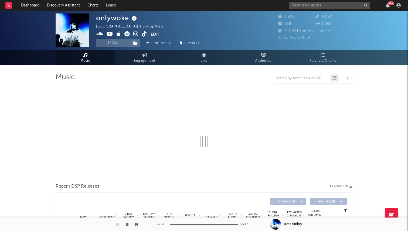
select select "1w"
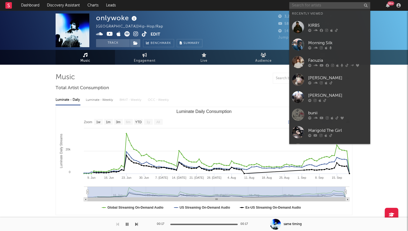
click at [316, 6] on input "text" at bounding box center [329, 5] width 81 height 7
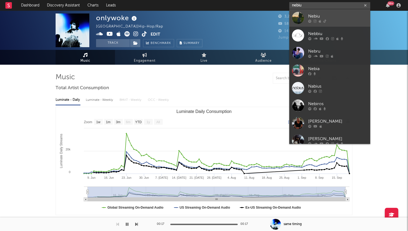
type input "nebiu"
click at [310, 13] on div "Nebiu" at bounding box center [337, 16] width 59 height 6
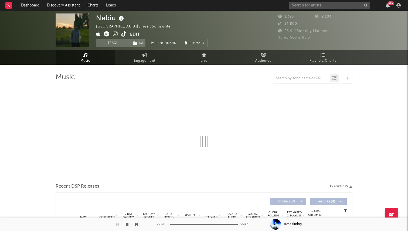
select select "1w"
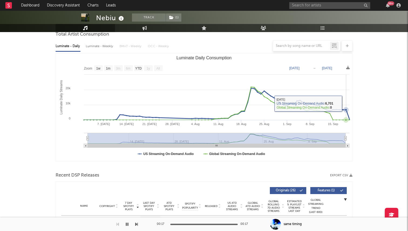
scroll to position [75, 0]
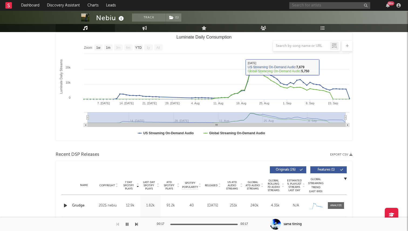
click at [311, 3] on input "text" at bounding box center [329, 5] width 81 height 7
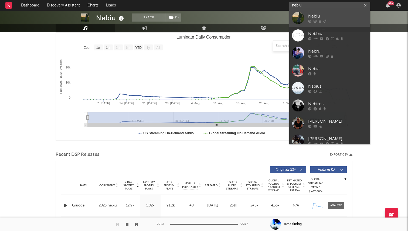
type input "nebiu"
click at [308, 16] on div "Nebiu" at bounding box center [337, 16] width 59 height 6
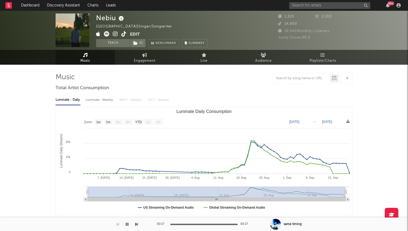
click at [124, 34] on icon at bounding box center [123, 33] width 5 height 5
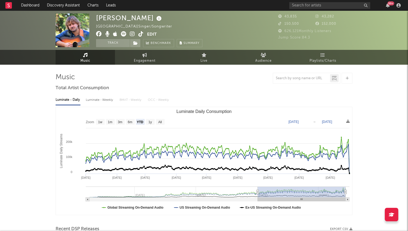
select select "YTD"
click at [143, 33] on icon at bounding box center [140, 33] width 5 height 5
click at [316, 6] on input "text" at bounding box center [329, 5] width 81 height 7
type input "gabriella chord"
drag, startPoint x: 319, startPoint y: 5, endPoint x: 273, endPoint y: 5, distance: 46.2
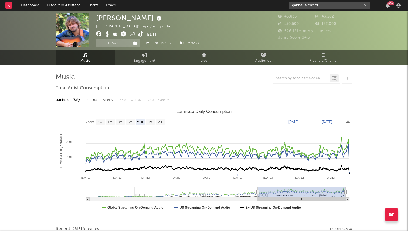
click at [273, 5] on nav "Dashboard Discovery Assistant Charts Leads gabriella chord 99 +" at bounding box center [204, 5] width 408 height 11
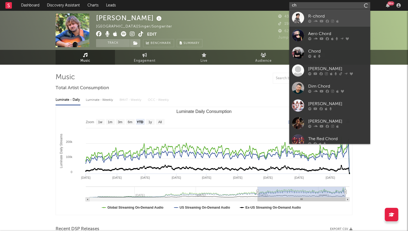
type input "c"
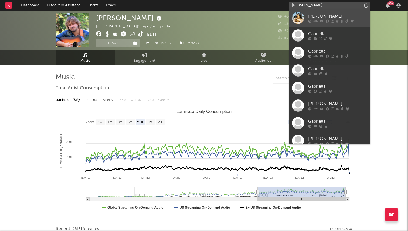
type input "gabriella chord"
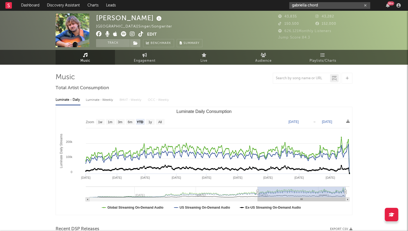
drag, startPoint x: 321, startPoint y: 6, endPoint x: 269, endPoint y: 6, distance: 52.4
click at [269, 6] on nav "Dashboard Discovery Assistant Charts Leads gabriella chord 99 +" at bounding box center [204, 5] width 408 height 11
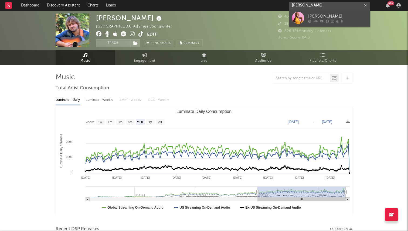
type input "horace gold"
click at [297, 18] on div at bounding box center [298, 18] width 12 height 12
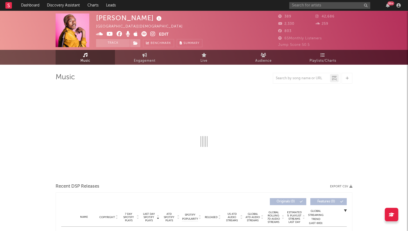
click at [164, 36] on button "Edit" at bounding box center [164, 34] width 10 height 7
select select "1w"
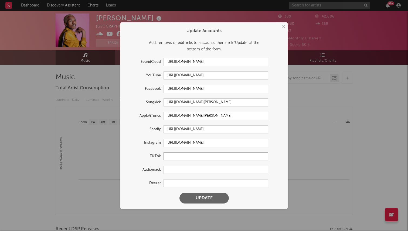
click at [173, 160] on input "text" at bounding box center [216, 157] width 104 height 8
paste input "https://www.tiktok.com/@horacegoldd"
type input "https://www.tiktok.com/@horacegoldd"
click at [200, 193] on button "Update" at bounding box center [204, 198] width 49 height 11
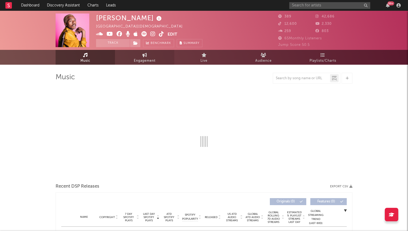
select select "1w"
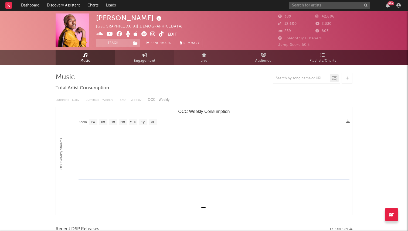
click at [153, 58] on span "Engagement" at bounding box center [145, 61] width 22 height 6
select select "1w"
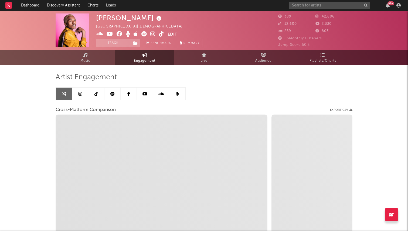
click at [97, 93] on icon at bounding box center [96, 94] width 4 height 4
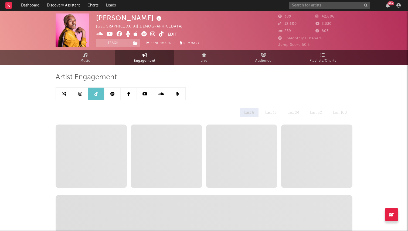
select select "1w"
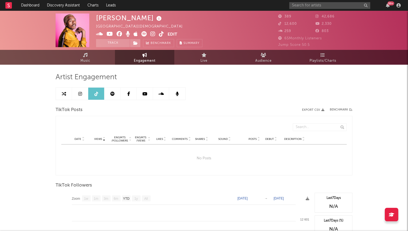
click at [67, 94] on link at bounding box center [64, 94] width 16 height 12
select select "1m"
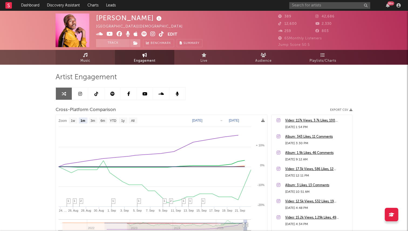
click at [93, 60] on link "Music" at bounding box center [85, 57] width 59 height 15
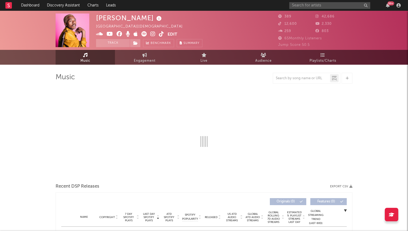
select select "1w"
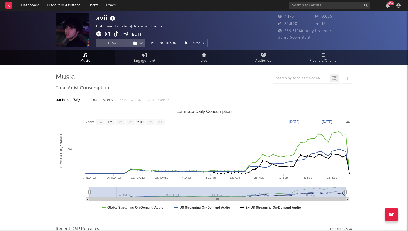
select select "1w"
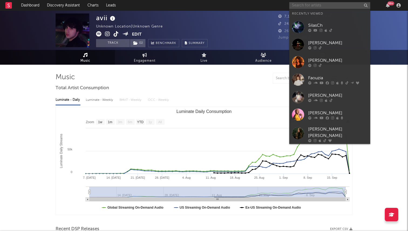
click at [300, 4] on input "text" at bounding box center [329, 5] width 81 height 7
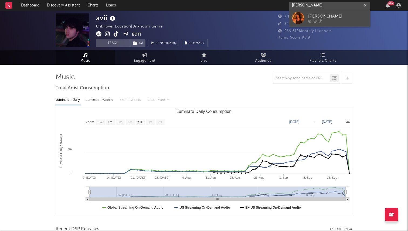
type input "[PERSON_NAME]"
click at [313, 4] on input "[PERSON_NAME]" at bounding box center [329, 5] width 81 height 7
click at [313, 18] on div "[PERSON_NAME]" at bounding box center [337, 16] width 59 height 6
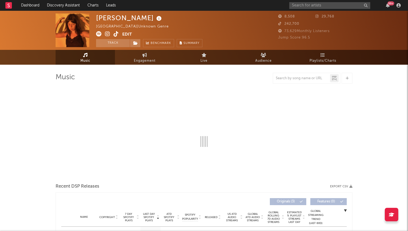
select select "1w"
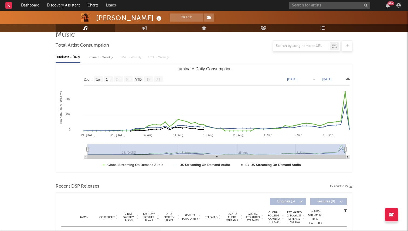
scroll to position [138, 0]
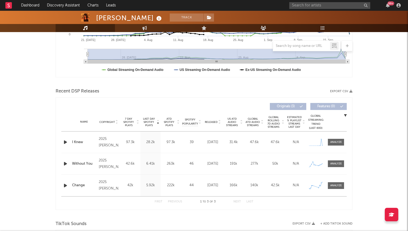
click at [65, 141] on icon "button" at bounding box center [66, 142] width 6 height 7
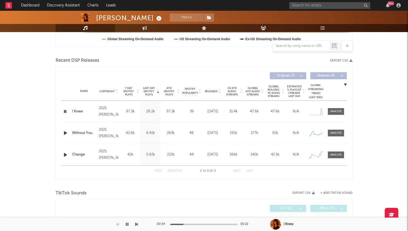
scroll to position [156, 0]
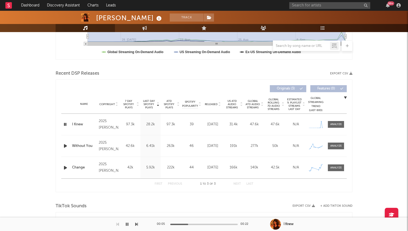
click at [66, 125] on icon "button" at bounding box center [65, 124] width 5 height 7
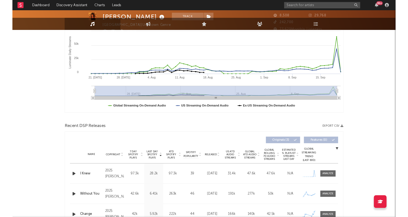
scroll to position [0, 0]
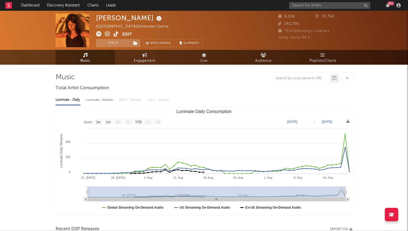
click at [116, 36] on icon at bounding box center [116, 33] width 5 height 5
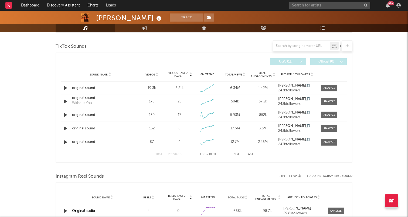
scroll to position [314, 0]
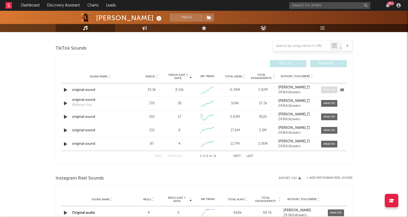
click at [327, 90] on div at bounding box center [330, 90] width 12 height 4
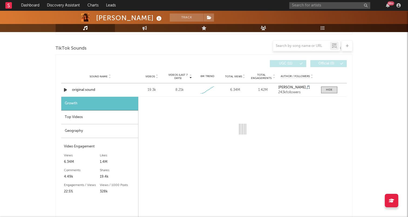
select select "1w"
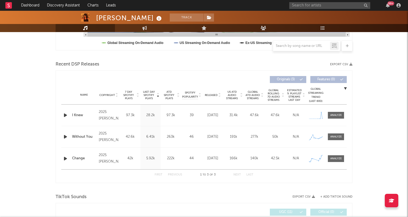
scroll to position [168, 0]
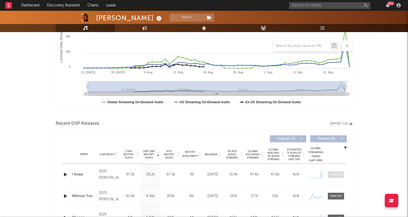
click at [339, 172] on span at bounding box center [336, 174] width 16 height 7
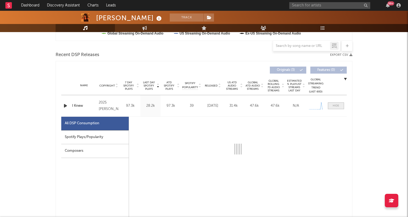
select select "1w"
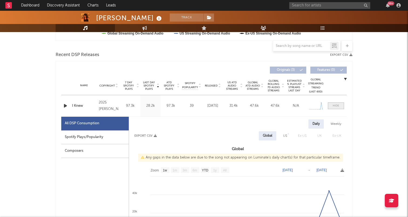
scroll to position [197, 0]
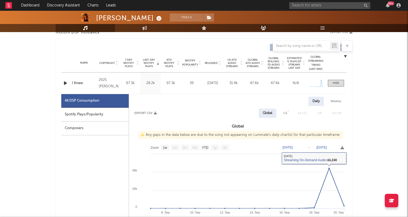
click at [284, 109] on div "US" at bounding box center [285, 113] width 12 height 9
select select "1w"
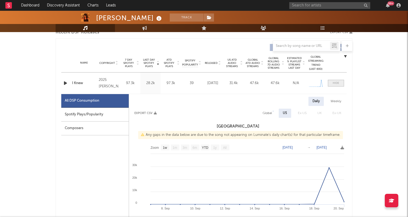
click at [335, 83] on div at bounding box center [336, 83] width 6 height 4
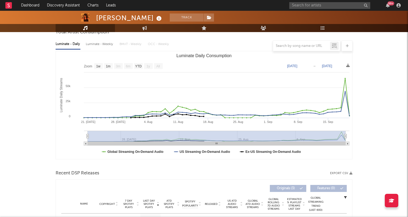
scroll to position [0, 0]
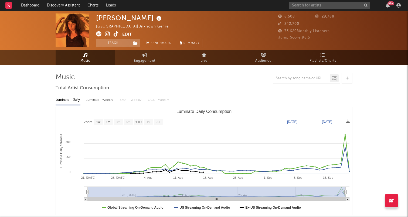
click at [115, 34] on icon at bounding box center [116, 33] width 5 height 5
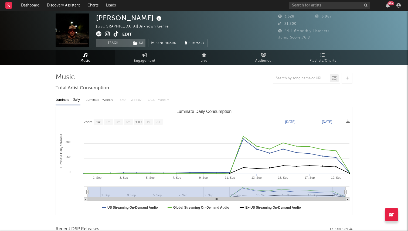
select select "1w"
click at [301, 9] on div "99 +" at bounding box center [345, 5] width 113 height 11
click at [300, 7] on input "text" at bounding box center [329, 5] width 81 height 7
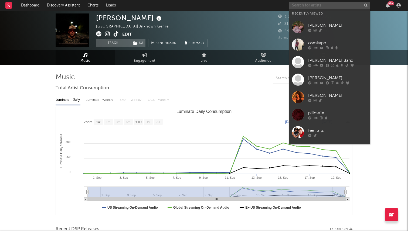
paste input "https://open.spotify.com/artist/3X9zkePVHpjjlJRN5DzqT7?si=uxBXAN_7QBKBy7Kimmww3…"
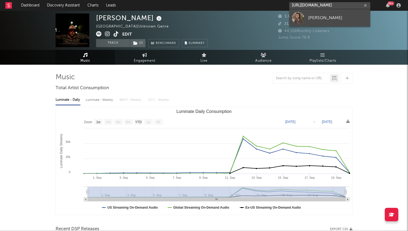
type input "https://open.spotify.com/artist/3X9zkePVHpjjlJRN5DzqT7?si=uxBXAN_7QBKBy7Kimmww3…"
click at [321, 17] on div "Emmy Lynn" at bounding box center [337, 18] width 59 height 6
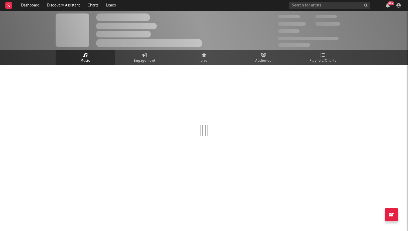
select select "1w"
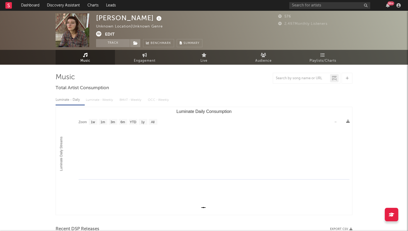
click at [108, 34] on button "Edit" at bounding box center [110, 34] width 10 height 7
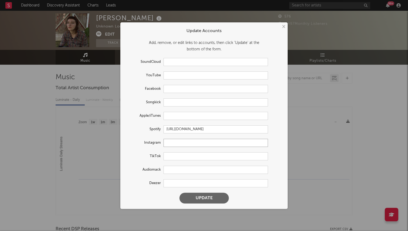
click at [174, 143] on input "text" at bounding box center [216, 143] width 104 height 8
click at [171, 160] on input "text" at bounding box center [216, 157] width 104 height 8
paste input "https://www.tiktok.com/@dontharshmymello"
type input "https://www.tiktok.com/@dontharshmymello"
click at [180, 193] on button "Update" at bounding box center [204, 198] width 49 height 11
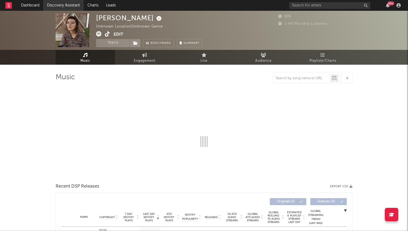
select select "1w"
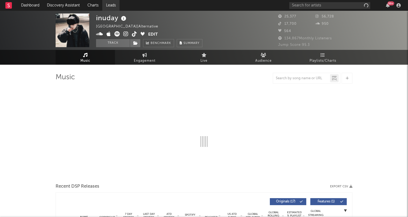
select select "6m"
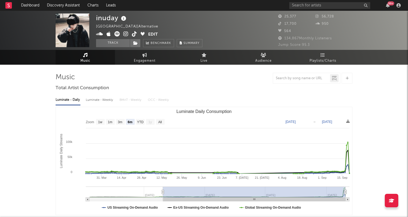
click at [135, 36] on icon at bounding box center [134, 33] width 5 height 5
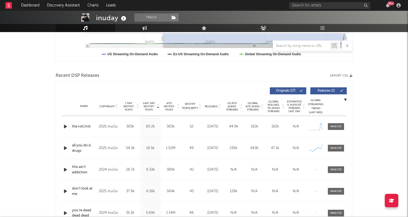
scroll to position [152, 0]
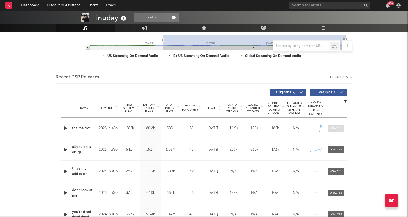
click at [336, 127] on div at bounding box center [336, 128] width 12 height 4
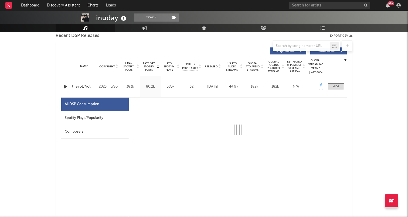
scroll to position [220, 0]
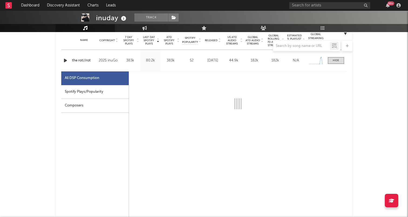
select select "1w"
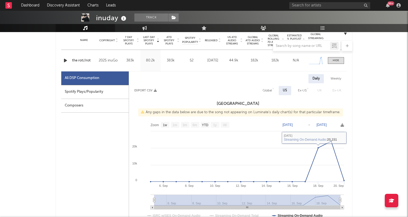
click at [266, 89] on div "Global" at bounding box center [267, 90] width 9 height 6
select select "1w"
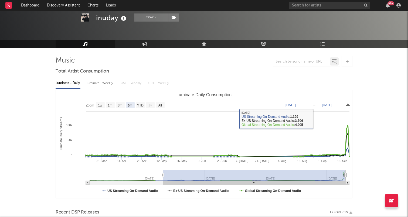
scroll to position [0, 0]
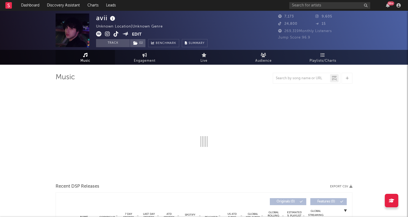
select select "1w"
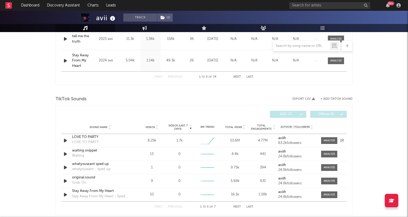
scroll to position [312, 0]
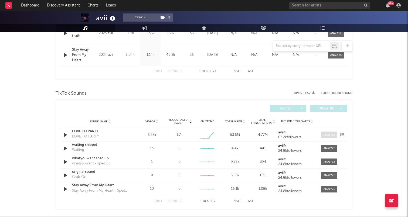
click at [327, 136] on div at bounding box center [330, 135] width 12 height 4
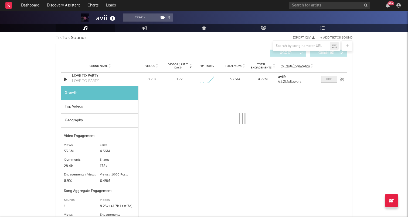
scroll to position [377, 0]
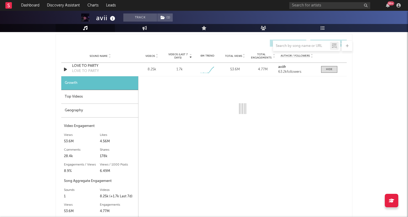
select select "1w"
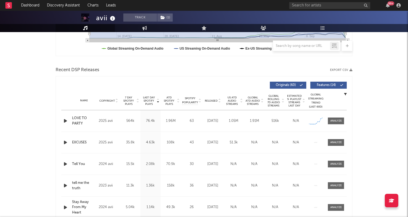
scroll to position [154, 0]
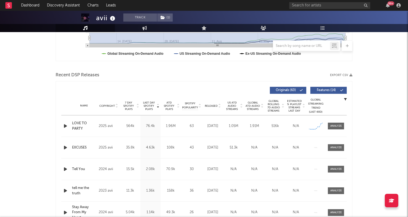
click at [66, 127] on icon "button" at bounding box center [66, 126] width 6 height 7
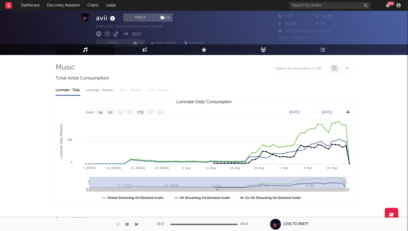
scroll to position [11, 0]
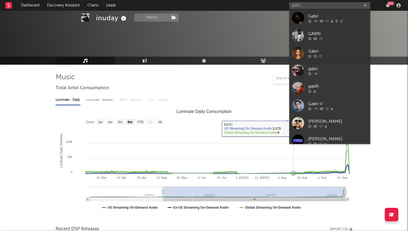
select select "6m"
select select "1w"
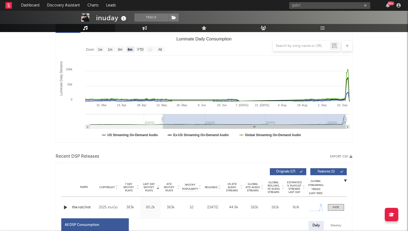
drag, startPoint x: 305, startPoint y: 6, endPoint x: 271, endPoint y: 4, distance: 33.3
click at [271, 4] on nav "Dashboard Discovery Assistant Charts Leads gabri 99 +" at bounding box center [204, 5] width 408 height 11
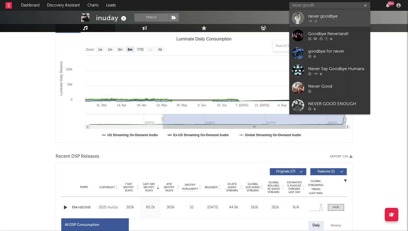
type input "never goodb"
click at [311, 21] on icon at bounding box center [310, 20] width 4 height 3
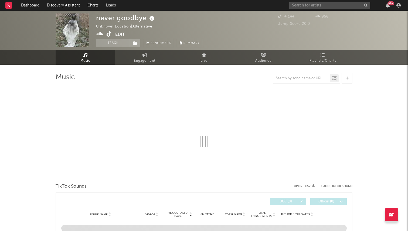
select select "1w"
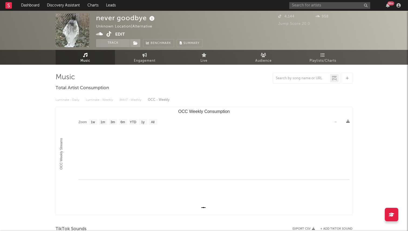
click at [108, 34] on icon at bounding box center [109, 33] width 5 height 5
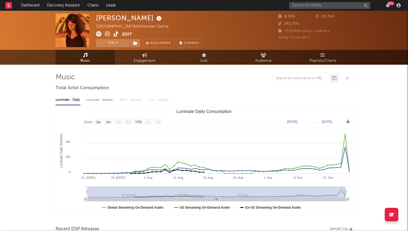
select select "1w"
click at [315, 5] on input "text" at bounding box center [329, 5] width 81 height 7
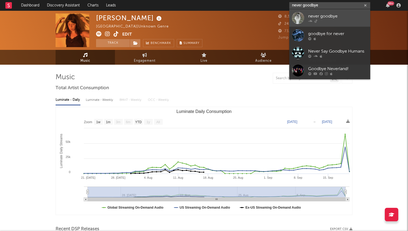
type input "never goodbye"
click at [306, 15] on link "never goodbye" at bounding box center [329, 18] width 81 height 18
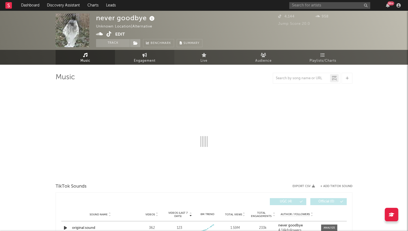
select select "1w"
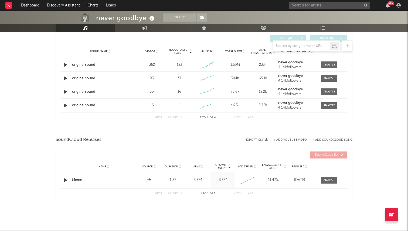
scroll to position [205, 0]
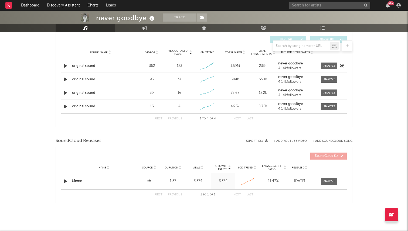
click at [63, 67] on icon "button" at bounding box center [66, 66] width 6 height 7
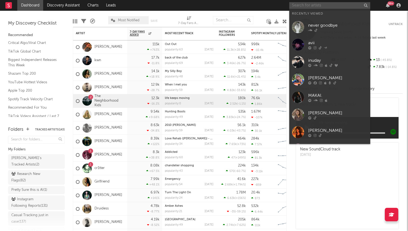
click at [292, 8] on input "text" at bounding box center [329, 5] width 81 height 7
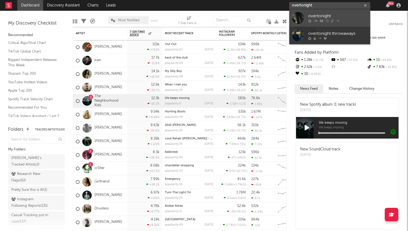
type input "overtonight"
click at [303, 19] on div at bounding box center [298, 18] width 12 height 12
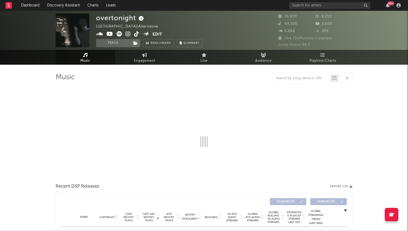
select select "6m"
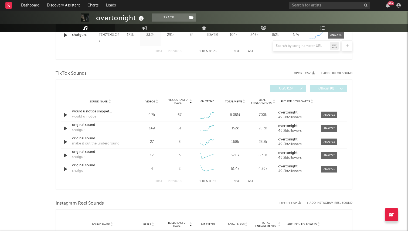
scroll to position [339, 0]
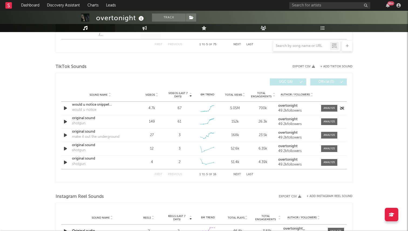
click at [65, 106] on icon "button" at bounding box center [66, 108] width 6 height 7
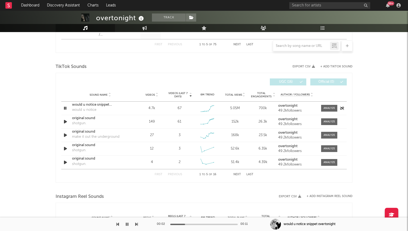
click at [65, 106] on icon "button" at bounding box center [65, 108] width 5 height 7
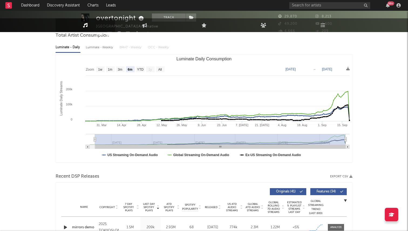
scroll to position [0, 0]
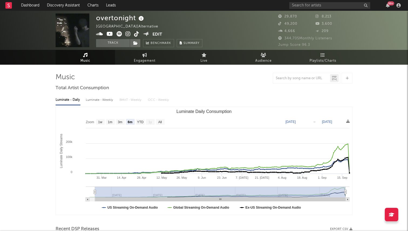
click at [128, 35] on icon at bounding box center [128, 33] width 5 height 5
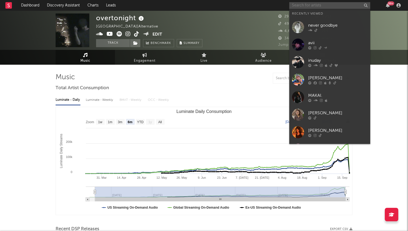
click at [313, 5] on input "text" at bounding box center [329, 5] width 81 height 7
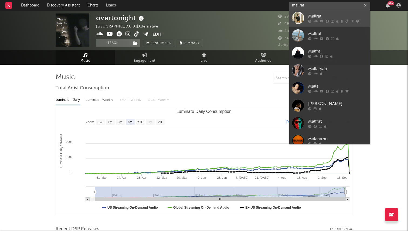
type input "mallrat"
click at [322, 17] on div "Mallrat" at bounding box center [337, 16] width 59 height 6
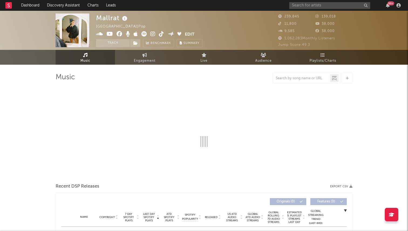
select select "6m"
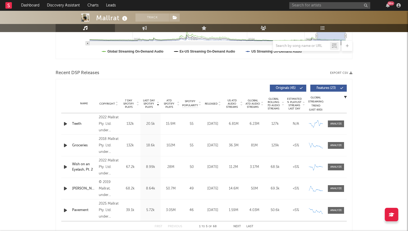
scroll to position [129, 0]
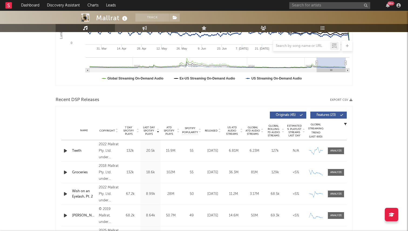
click at [215, 132] on span "Released" at bounding box center [211, 130] width 13 height 3
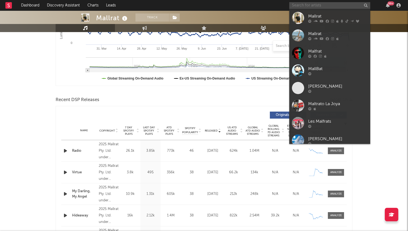
click at [316, 7] on input "text" at bounding box center [329, 5] width 81 height 7
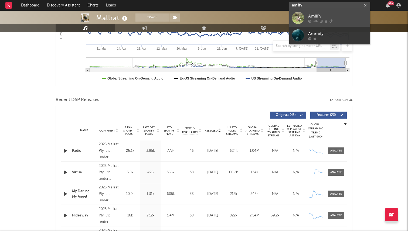
type input "amiify"
click at [310, 16] on div "AmiiFy" at bounding box center [337, 16] width 59 height 6
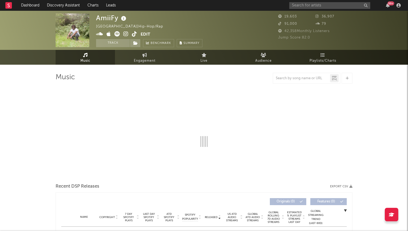
select select "1w"
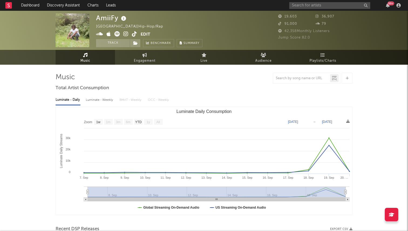
click at [249, 105] on div "Luminate - Daily Luminate - Weekly BMAT - Weekly OCC - Weekly Zoom 1w 1m 3m 6m …" at bounding box center [204, 155] width 297 height 124
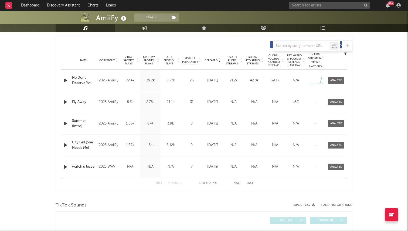
scroll to position [175, 0]
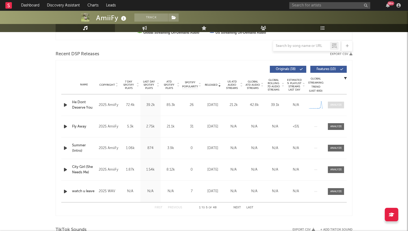
click at [337, 103] on div at bounding box center [336, 105] width 12 height 4
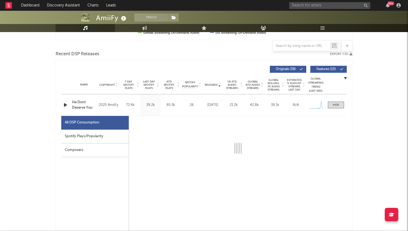
scroll to position [197, 0]
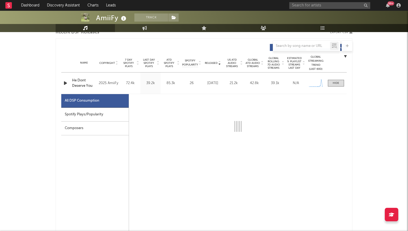
select select "1w"
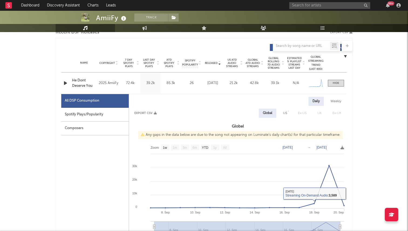
click at [285, 108] on div "Daily Weekly Export CSV Global US Ex-US UK Ex-UK Global Any gaps in the data be…" at bounding box center [238, 191] width 218 height 189
click at [285, 110] on div "US" at bounding box center [285, 113] width 12 height 9
select select "1w"
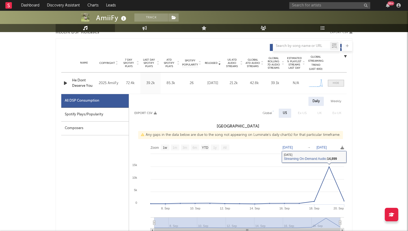
click at [337, 85] on div at bounding box center [336, 83] width 6 height 4
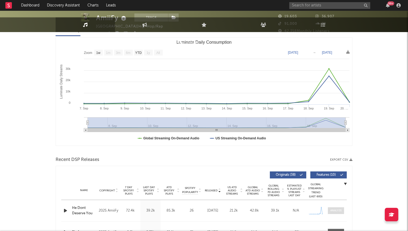
scroll to position [0, 0]
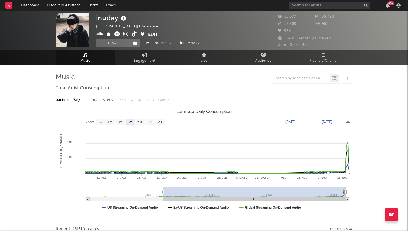
select select "6m"
select select "1w"
click at [158, 122] on rect "Luminate Daily Consumption" at bounding box center [160, 122] width 9 height 6
select select "All"
type input "[DATE]"
